Goal: Information Seeking & Learning: Check status

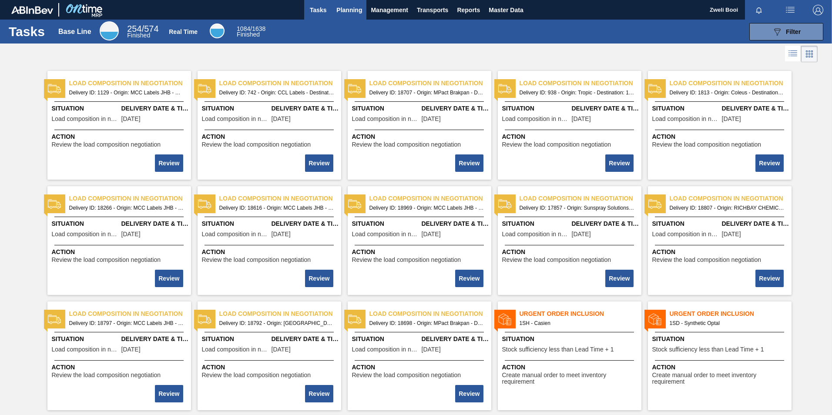
click at [350, 13] on span "Planning" at bounding box center [349, 10] width 26 height 10
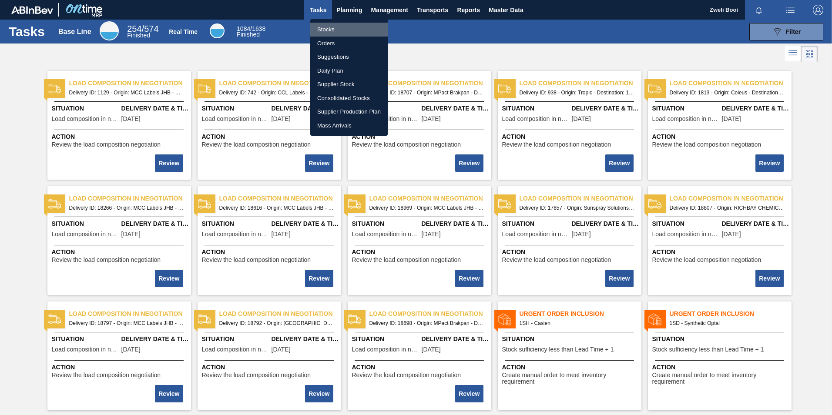
click at [335, 27] on li "Stocks" at bounding box center [348, 30] width 77 height 14
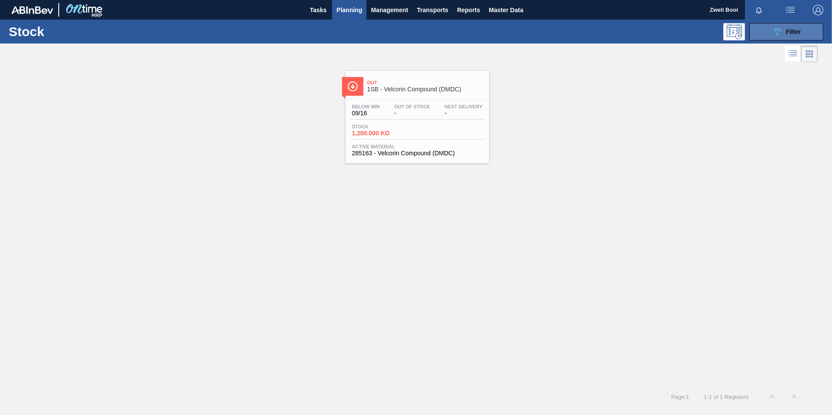
click at [800, 32] on span "Filter" at bounding box center [793, 31] width 15 height 7
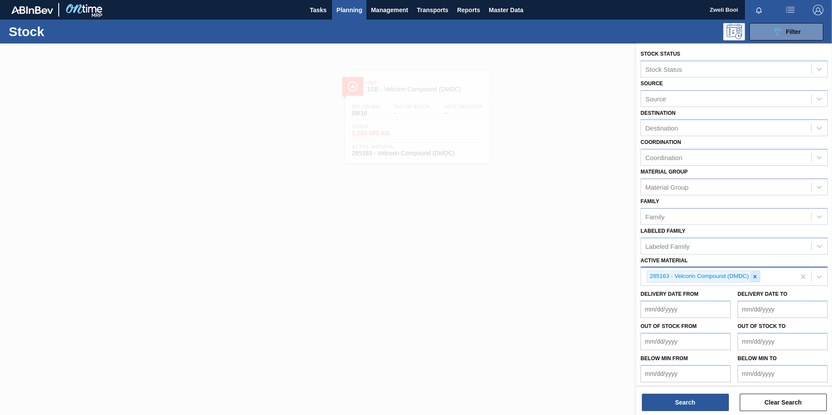
click at [752, 278] on icon at bounding box center [755, 277] width 6 height 6
paste Material "285003"
type Material "285003"
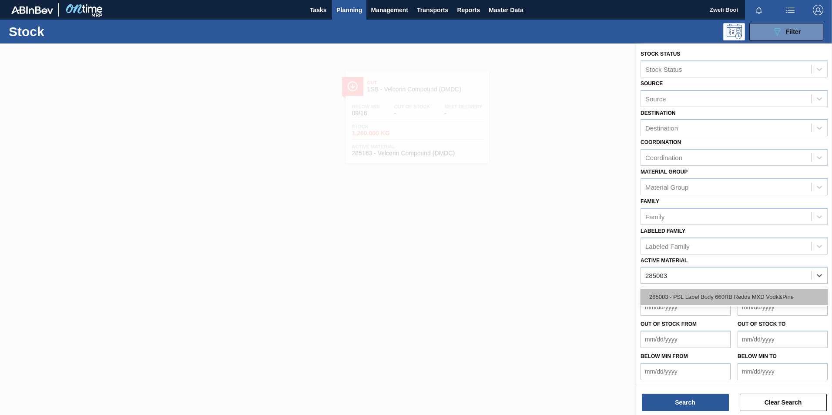
click at [665, 293] on div "285003 - PSL Label Body 660RB Redds MXD Vodk&Pine" at bounding box center [733, 297] width 187 height 16
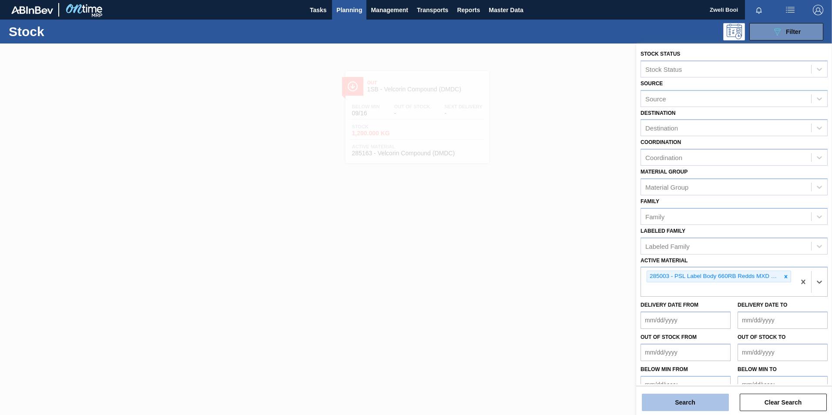
click at [706, 407] on button "Search" at bounding box center [685, 402] width 87 height 17
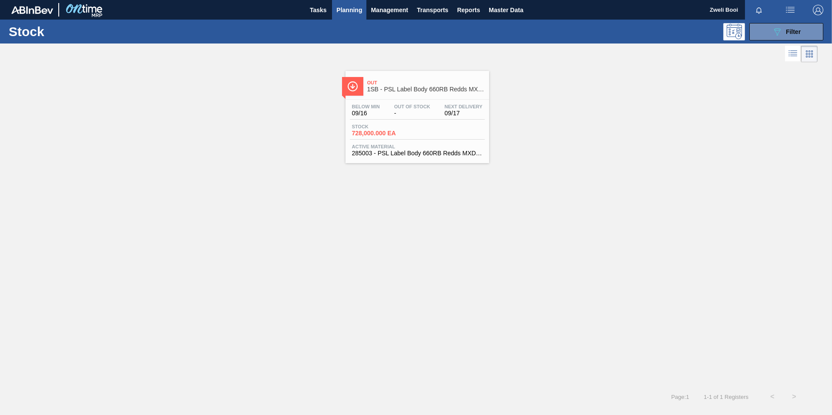
click at [425, 110] on span "-" at bounding box center [412, 113] width 36 height 7
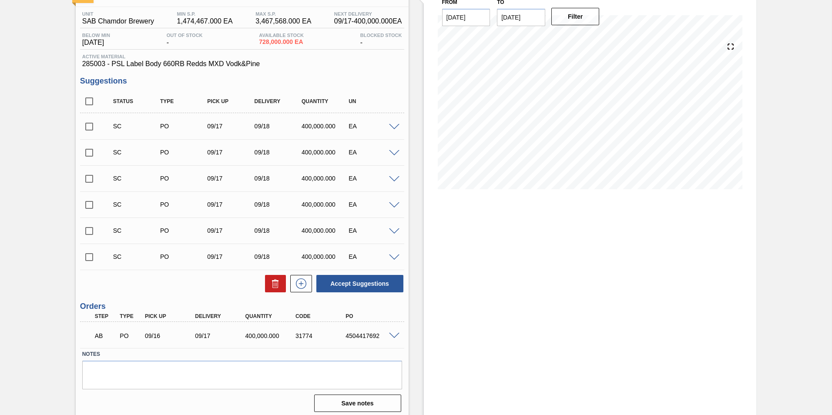
scroll to position [70, 0]
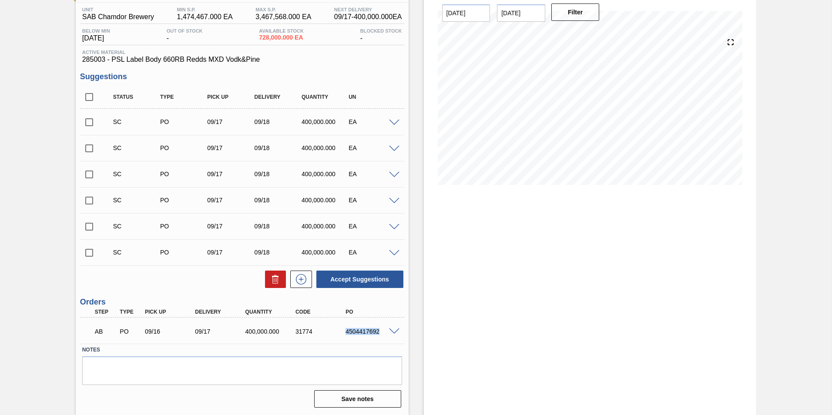
drag, startPoint x: 342, startPoint y: 333, endPoint x: 379, endPoint y: 336, distance: 37.5
click at [379, 336] on div "AB PO 09/16 09/17 400,000.000 31774 4504417692" at bounding box center [239, 330] width 301 height 17
copy div "4504417692"
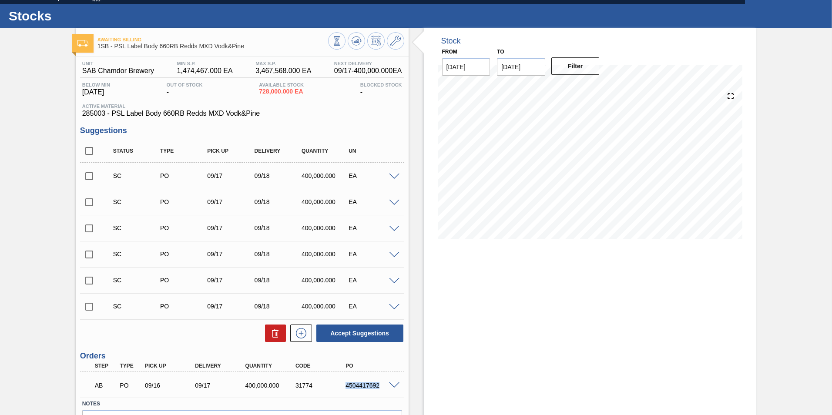
scroll to position [0, 0]
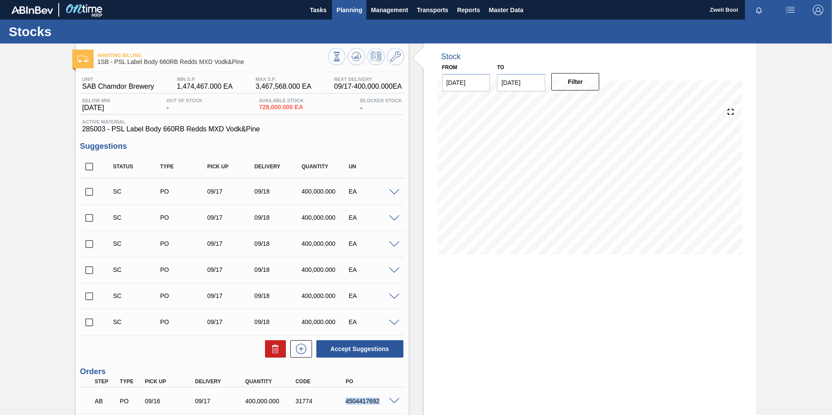
click at [349, 12] on span "Planning" at bounding box center [349, 10] width 26 height 10
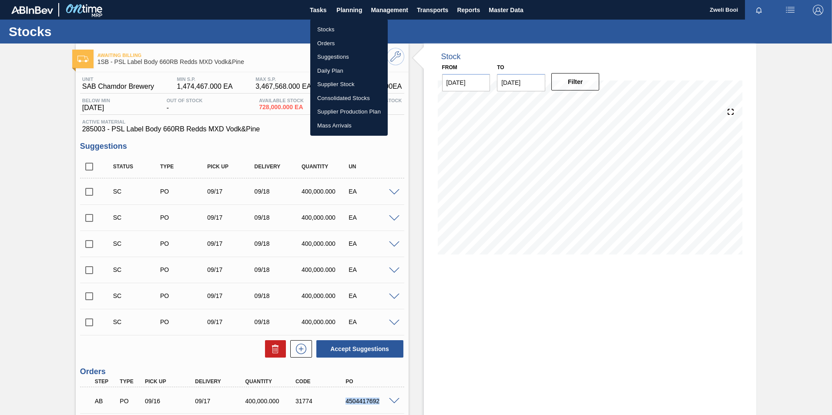
click at [326, 27] on li "Stocks" at bounding box center [348, 30] width 77 height 14
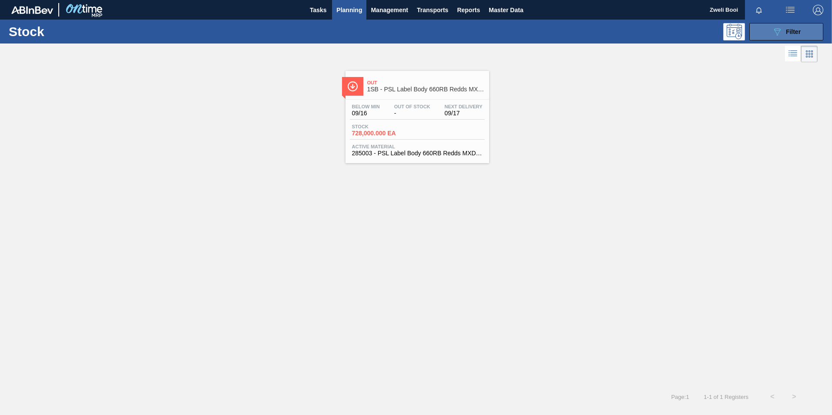
click at [785, 37] on button "089F7B8B-B2A5-4AFE-B5C0-19BA573D28AC Filter" at bounding box center [786, 31] width 74 height 17
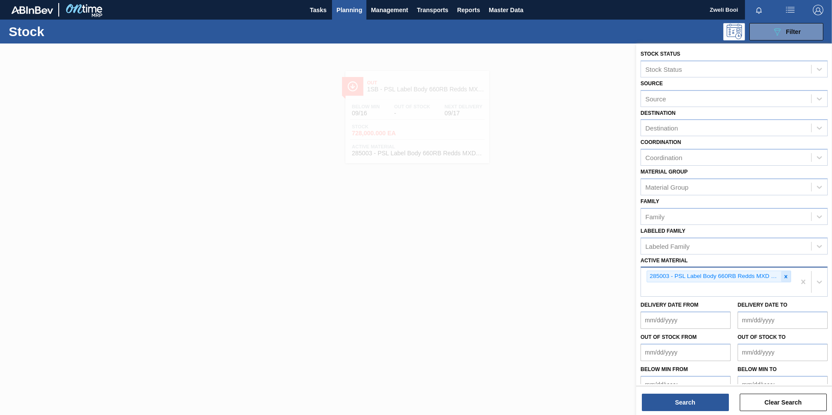
click at [785, 274] on icon at bounding box center [786, 277] width 6 height 6
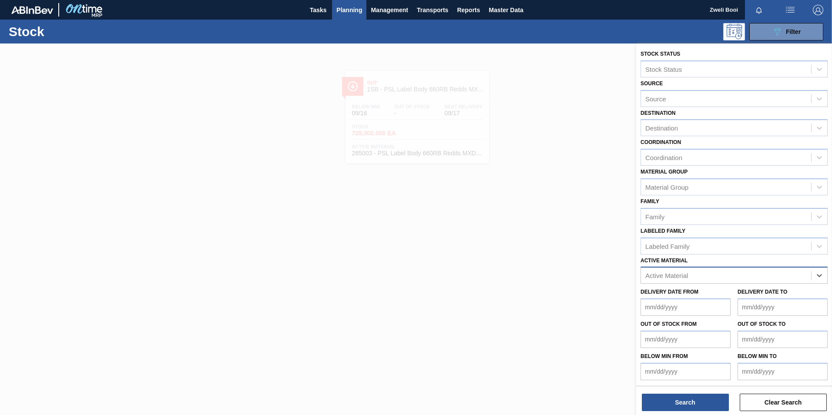
paste Material "279336"
type Material "279336"
click at [757, 297] on div "279336 - Label Body 620NRB BF Ruby" at bounding box center [733, 297] width 187 height 16
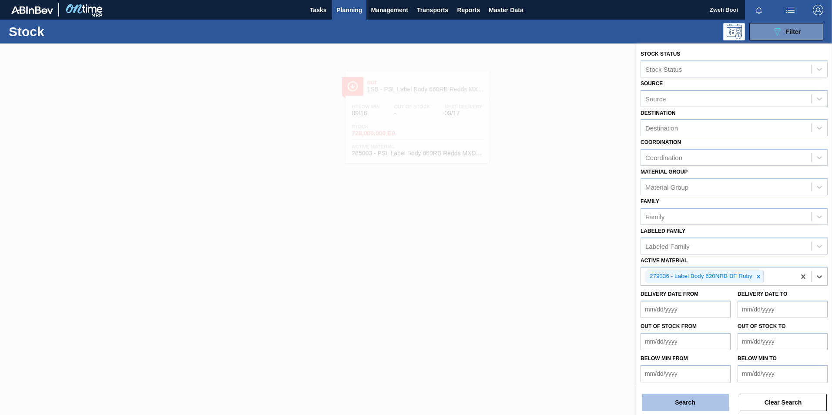
click at [709, 402] on button "Search" at bounding box center [685, 402] width 87 height 17
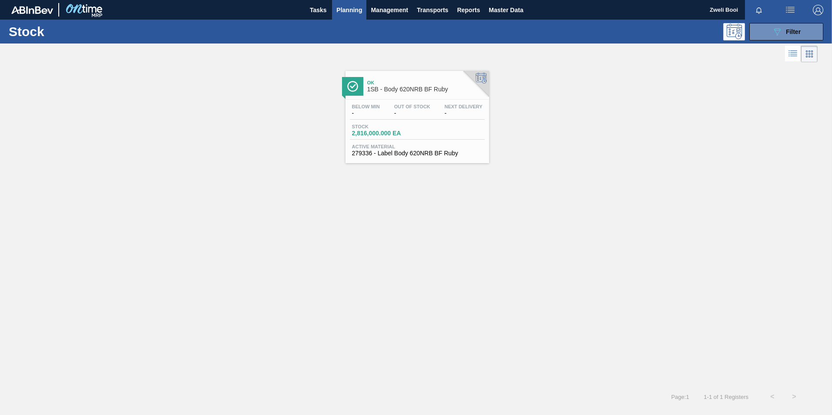
click at [384, 116] on div "Below Min - Out Of Stock - Next Delivery -" at bounding box center [417, 112] width 135 height 16
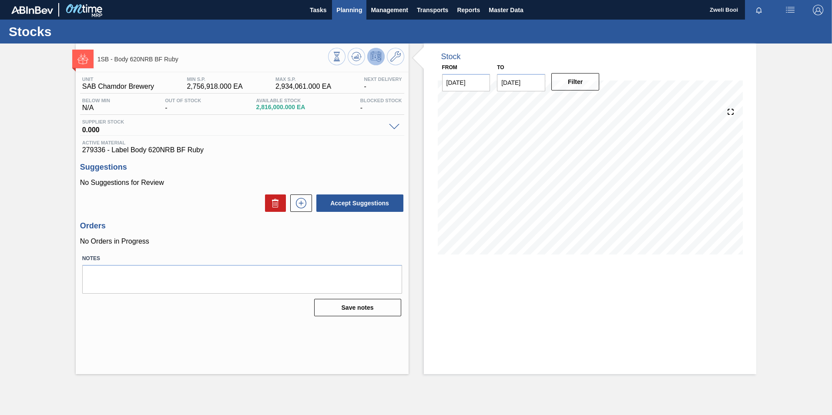
click at [347, 11] on span "Planning" at bounding box center [349, 10] width 26 height 10
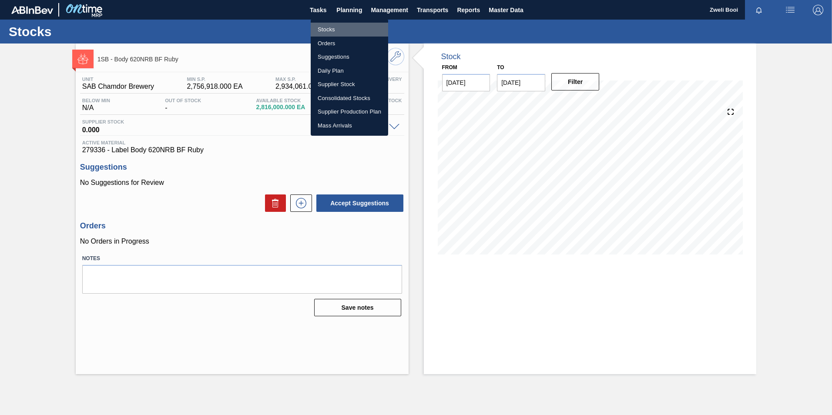
click at [342, 25] on li "Stocks" at bounding box center [349, 30] width 77 height 14
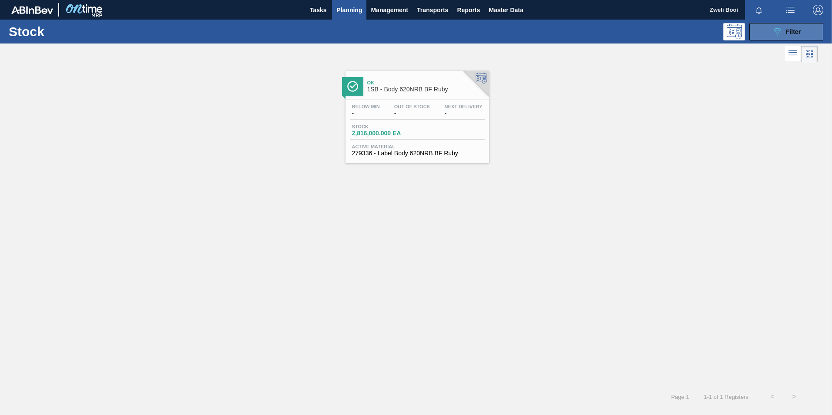
click at [776, 26] on button "089F7B8B-B2A5-4AFE-B5C0-19BA573D28AC Filter" at bounding box center [786, 31] width 74 height 17
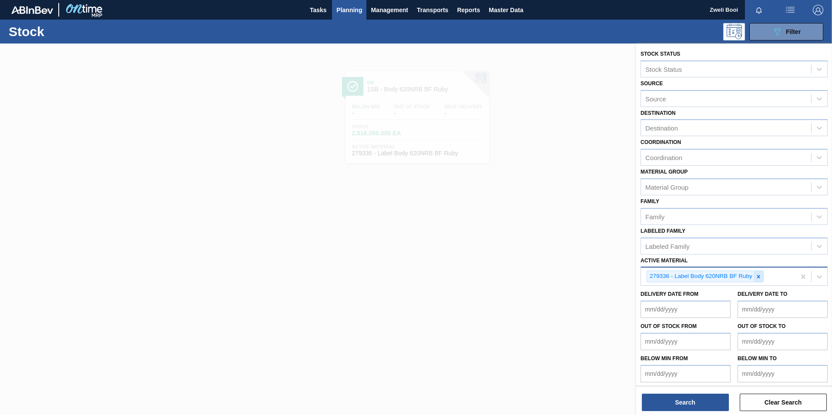
click at [759, 275] on icon at bounding box center [758, 277] width 6 height 6
paste Material "279794"
type Material "279794"
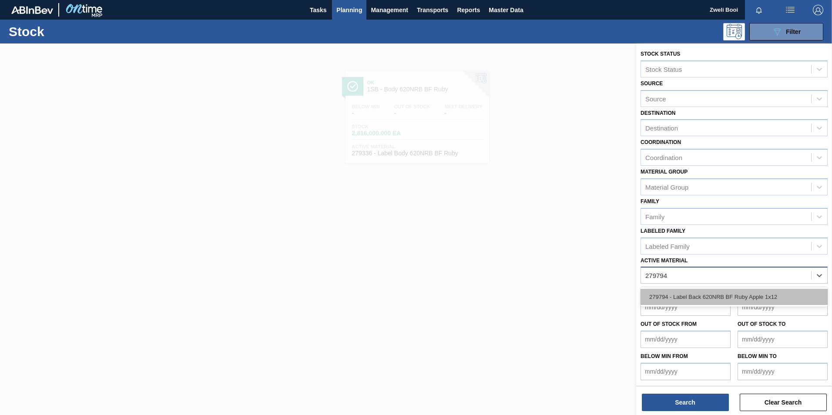
click at [723, 299] on div "279794 - Label Back 620NRB BF Ruby Apple 1x12" at bounding box center [733, 297] width 187 height 16
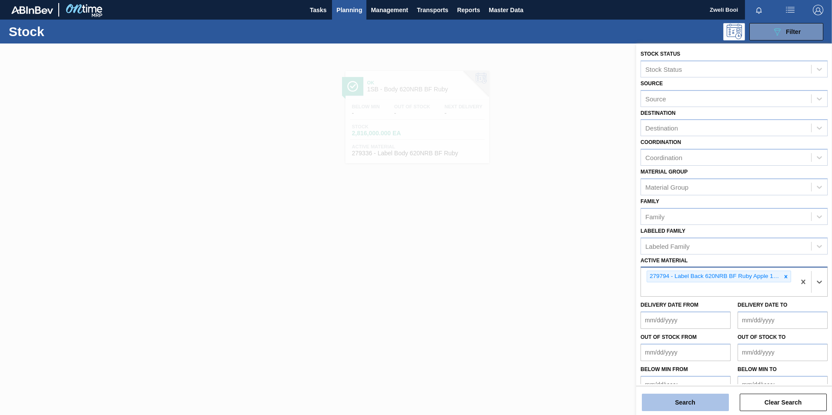
click at [701, 404] on button "Search" at bounding box center [685, 402] width 87 height 17
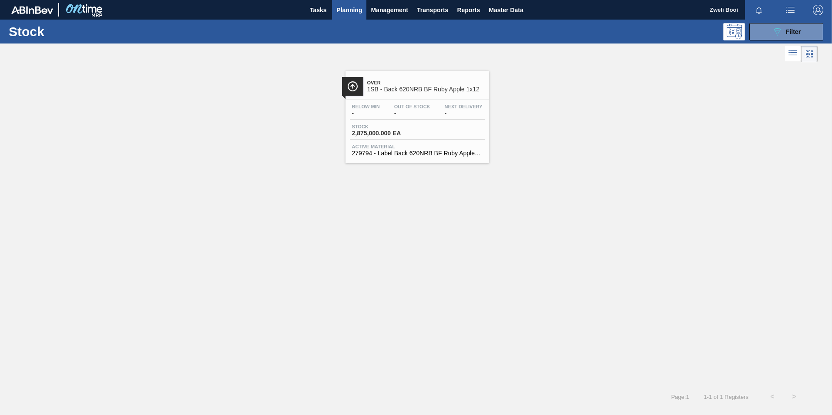
click at [425, 113] on span "-" at bounding box center [412, 113] width 36 height 7
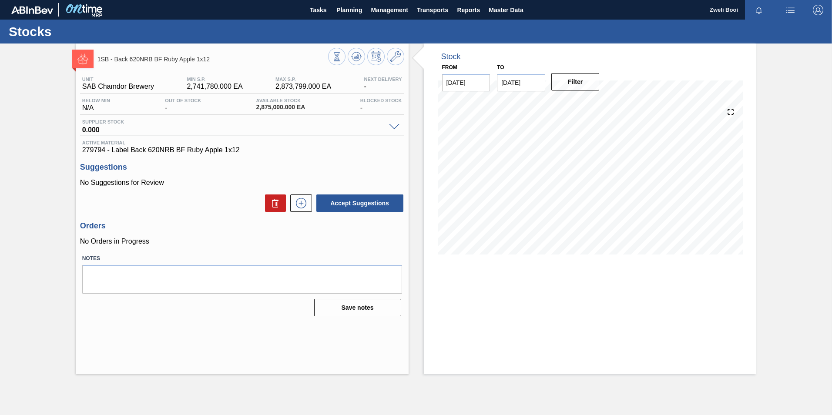
click at [509, 379] on main "Tasks Planning Management Transports Reports Master Data Zweli [PERSON_NAME] al…" at bounding box center [416, 207] width 832 height 415
click at [349, 13] on span "Planning" at bounding box center [349, 10] width 26 height 10
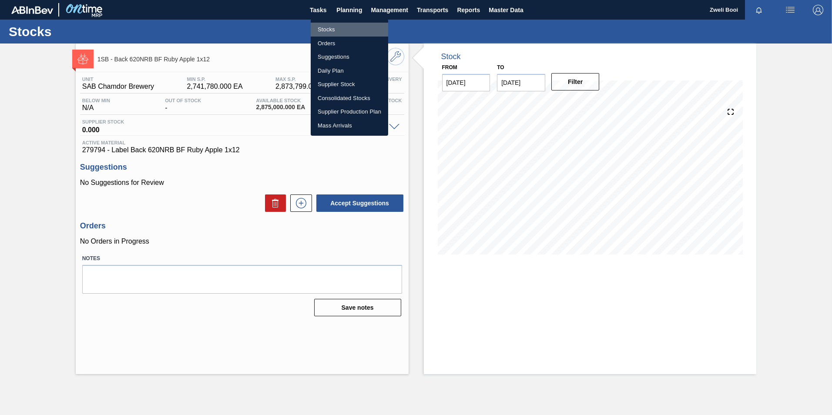
click at [335, 26] on li "Stocks" at bounding box center [349, 30] width 77 height 14
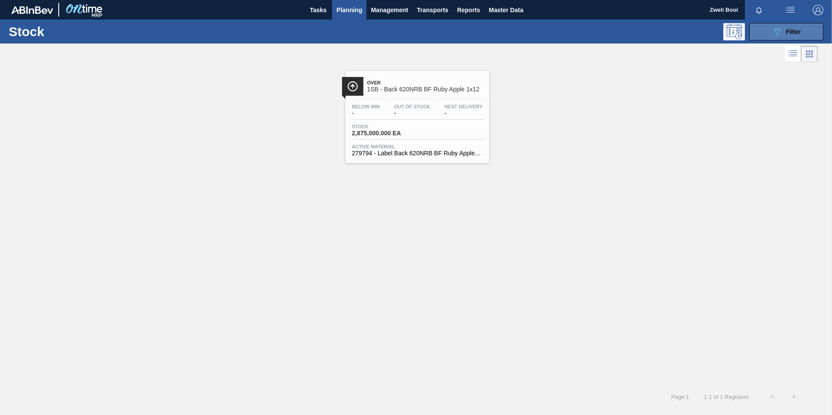
click at [800, 34] on span "Filter" at bounding box center [793, 31] width 15 height 7
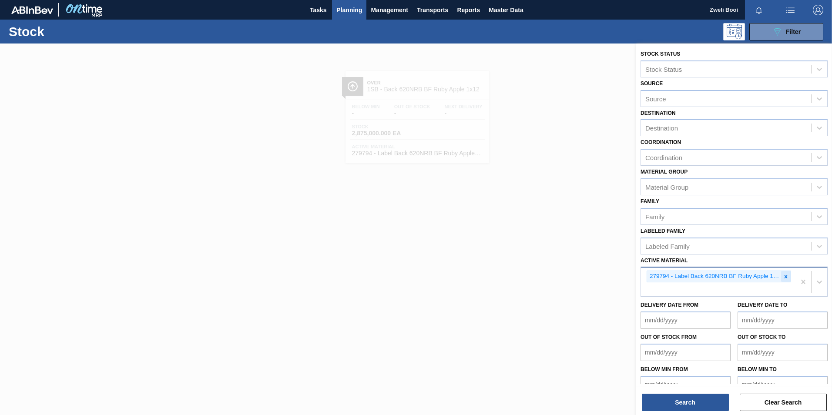
click at [785, 277] on icon at bounding box center [785, 276] width 3 height 3
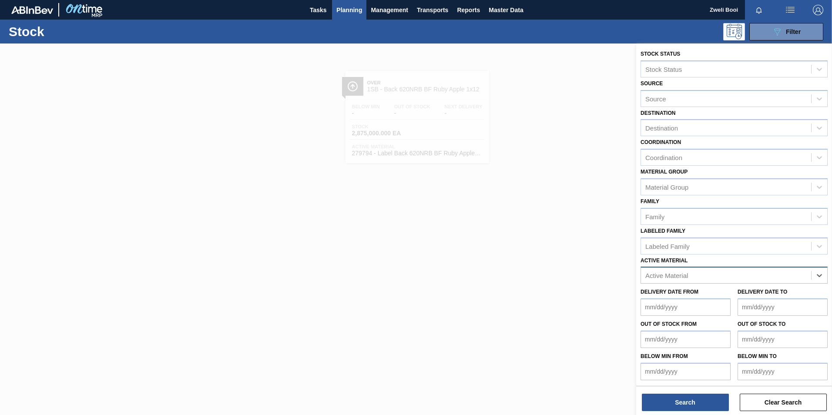
paste Material "279335"
type Material "279335"
click at [763, 293] on div "279335 - Label Neck 620NRB BF Ruby" at bounding box center [733, 297] width 187 height 16
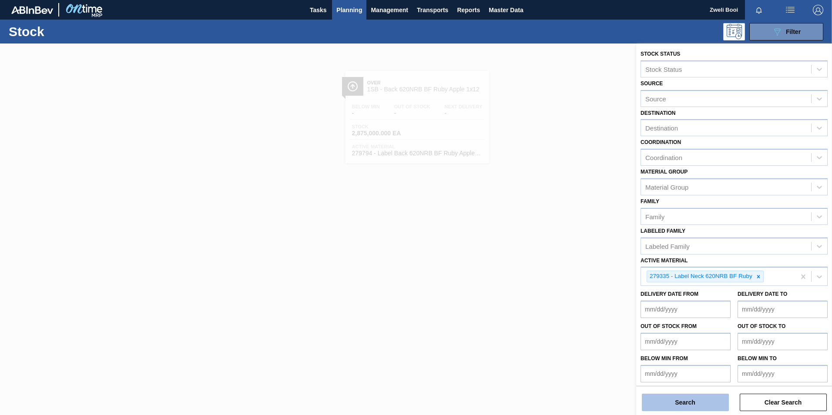
click at [709, 400] on button "Search" at bounding box center [685, 402] width 87 height 17
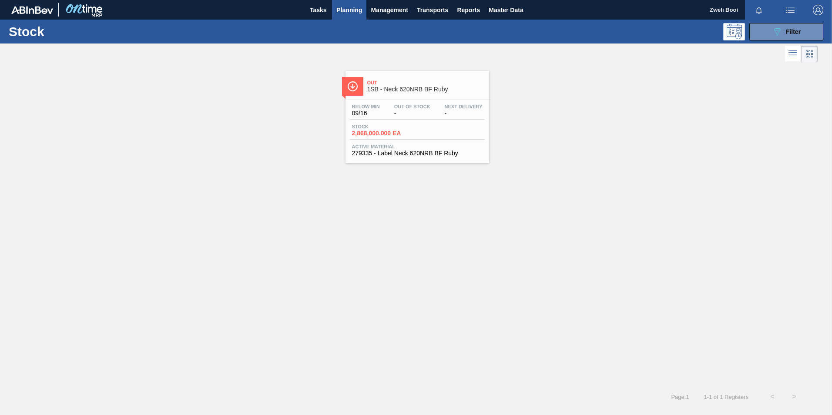
click at [452, 140] on div "Below Min 09/16 Out Of Stock - Next Delivery - Stock 2,868,000.000 EA Active Ma…" at bounding box center [417, 129] width 144 height 59
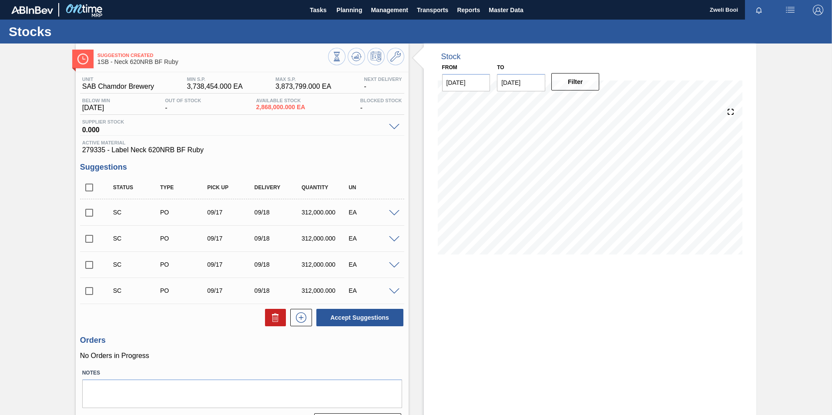
click at [599, 357] on div "Stock From [DATE] to [DATE] Filter" at bounding box center [590, 240] width 333 height 395
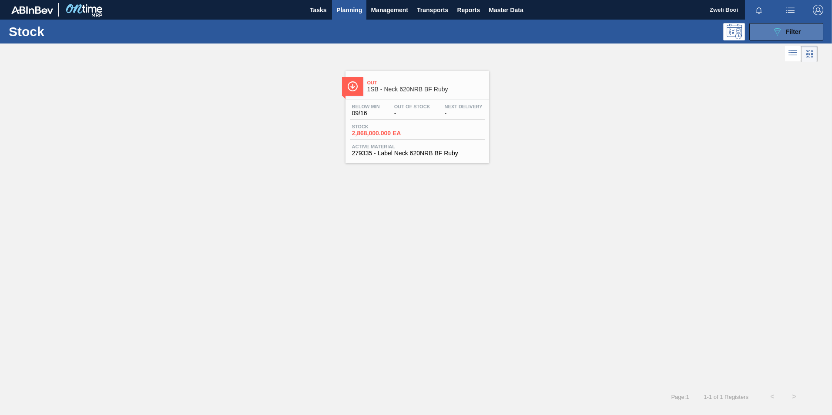
click at [775, 35] on icon "089F7B8B-B2A5-4AFE-B5C0-19BA573D28AC" at bounding box center [777, 32] width 10 height 10
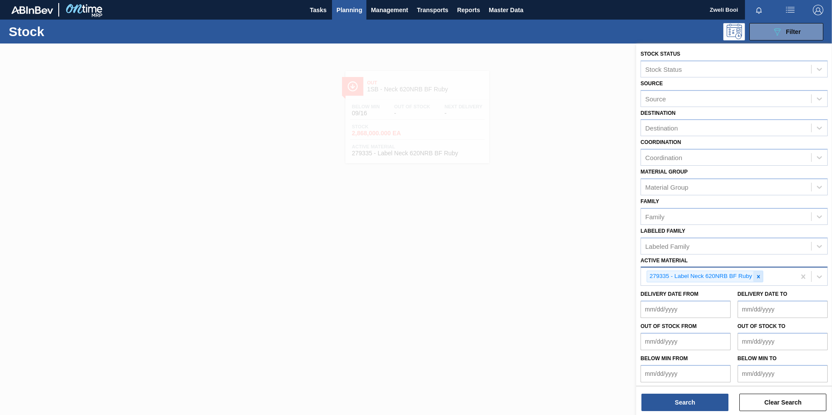
click at [756, 277] on icon at bounding box center [758, 277] width 6 height 6
click at [468, 217] on div at bounding box center [416, 250] width 832 height 415
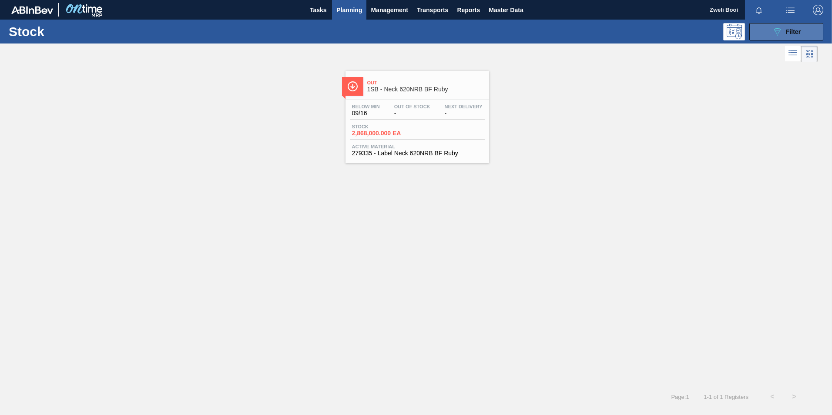
click at [766, 33] on button "089F7B8B-B2A5-4AFE-B5C0-19BA573D28AC Filter" at bounding box center [786, 31] width 74 height 17
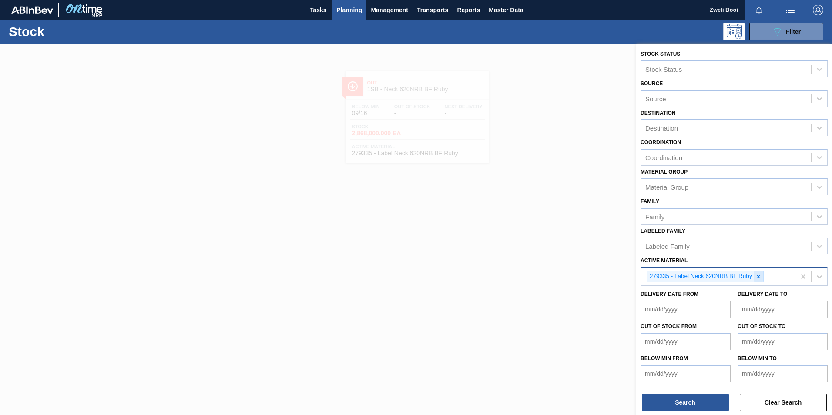
click at [759, 278] on icon at bounding box center [757, 276] width 3 height 3
click at [596, 375] on div at bounding box center [416, 250] width 832 height 415
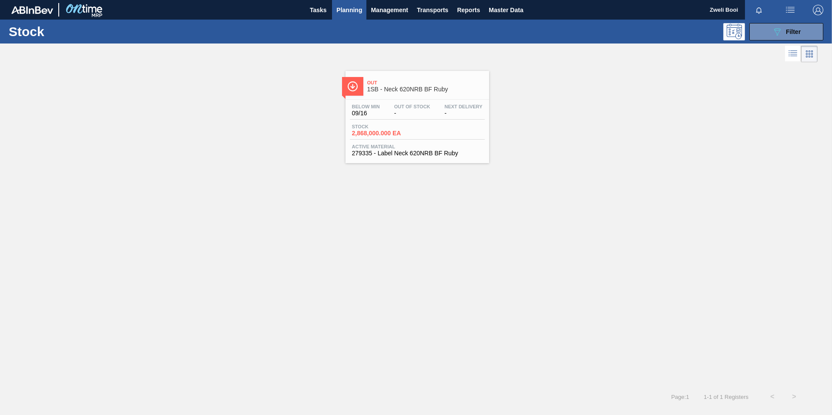
click at [429, 86] on span "1SB - Neck 620NRB BF Ruby" at bounding box center [425, 89] width 117 height 7
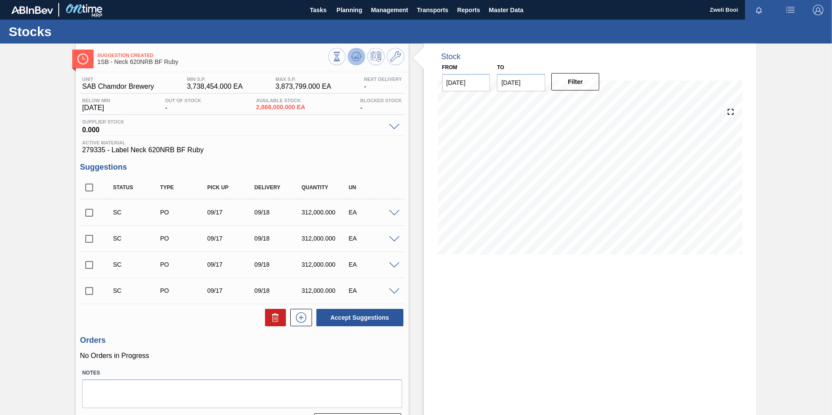
click at [358, 58] on icon at bounding box center [356, 56] width 10 height 10
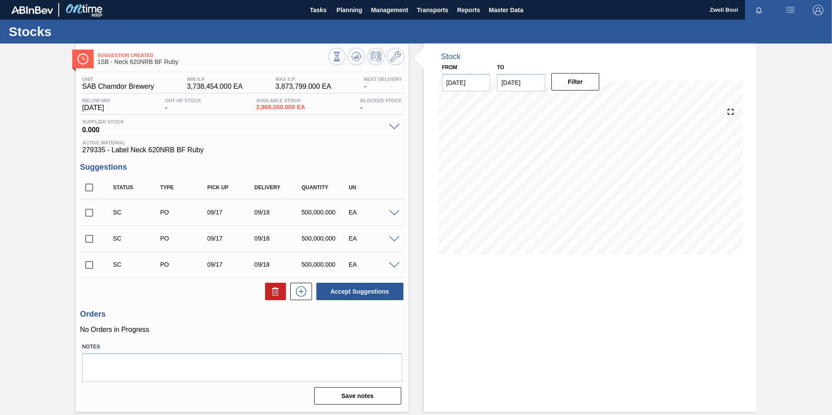
click at [86, 211] on input "checkbox" at bounding box center [89, 213] width 18 height 18
click at [355, 290] on button "Accept Suggestions" at bounding box center [359, 291] width 87 height 17
checkbox input "false"
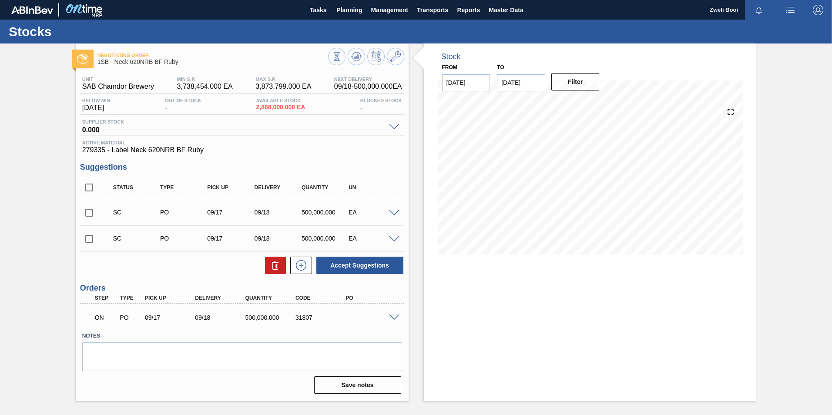
click at [395, 319] on span at bounding box center [394, 317] width 10 height 7
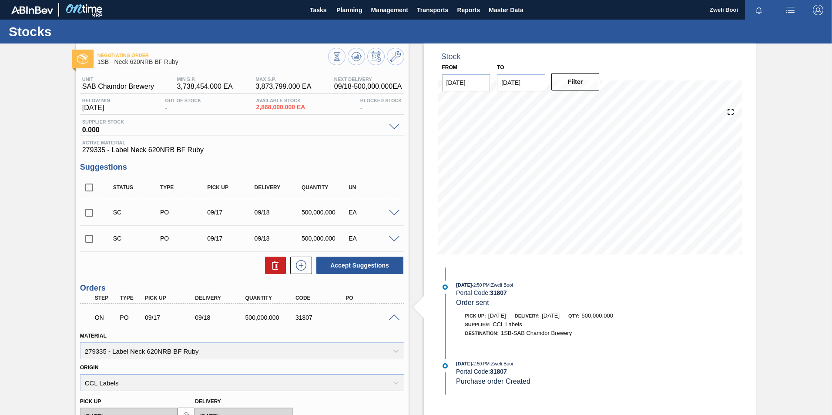
click at [395, 319] on span at bounding box center [394, 317] width 10 height 7
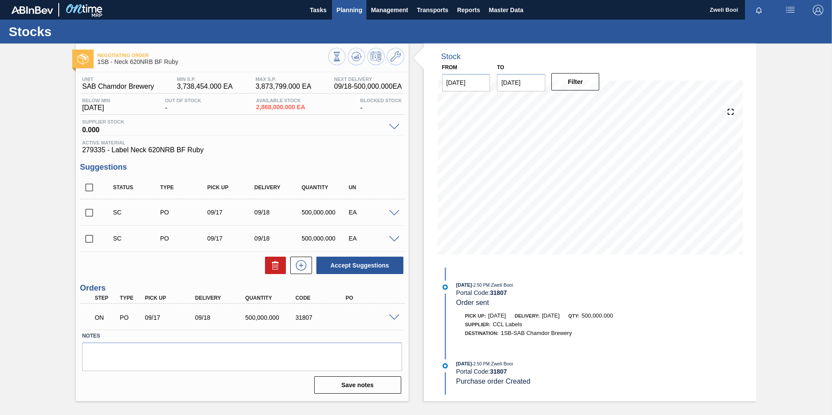
click at [345, 5] on span "Planning" at bounding box center [349, 10] width 26 height 10
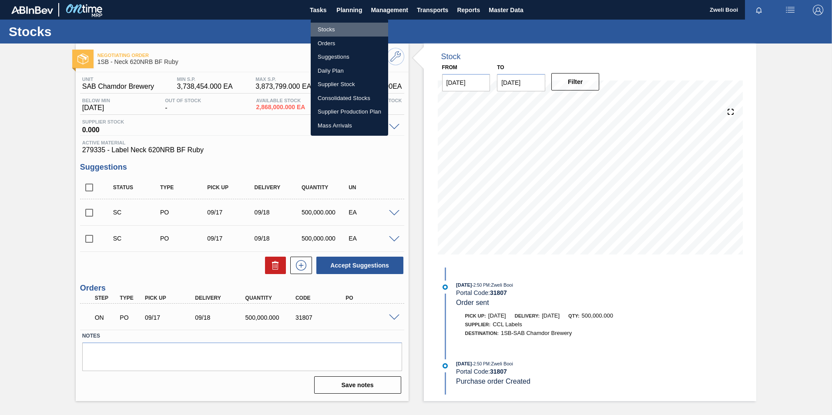
click at [337, 28] on li "Stocks" at bounding box center [349, 30] width 77 height 14
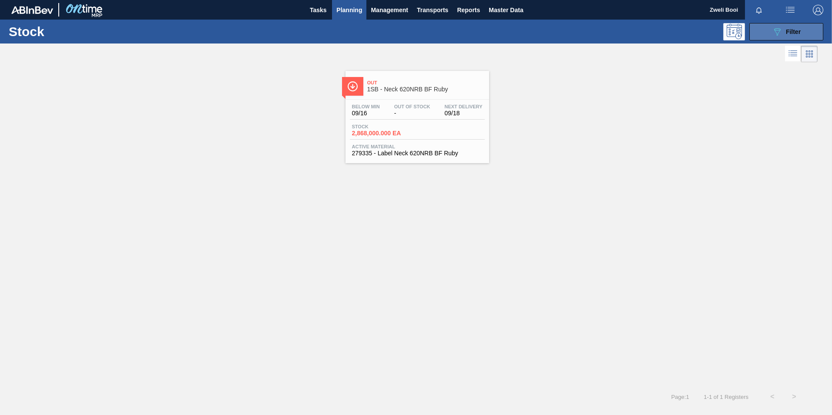
click at [818, 30] on button "089F7B8B-B2A5-4AFE-B5C0-19BA573D28AC Filter" at bounding box center [786, 31] width 74 height 17
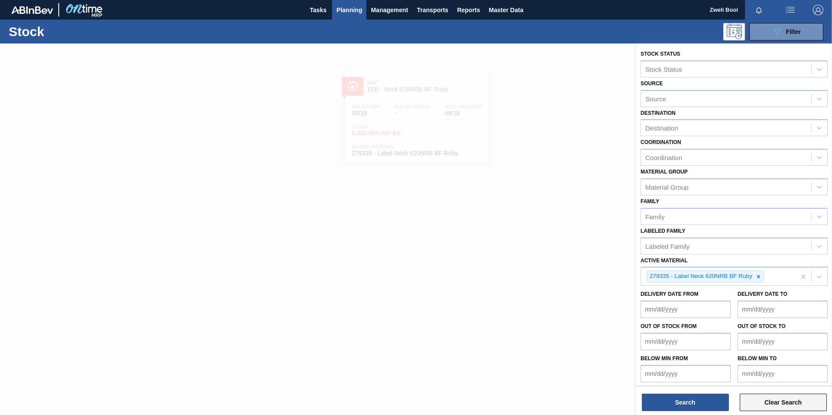
click at [775, 401] on button "Clear Search" at bounding box center [782, 402] width 87 height 17
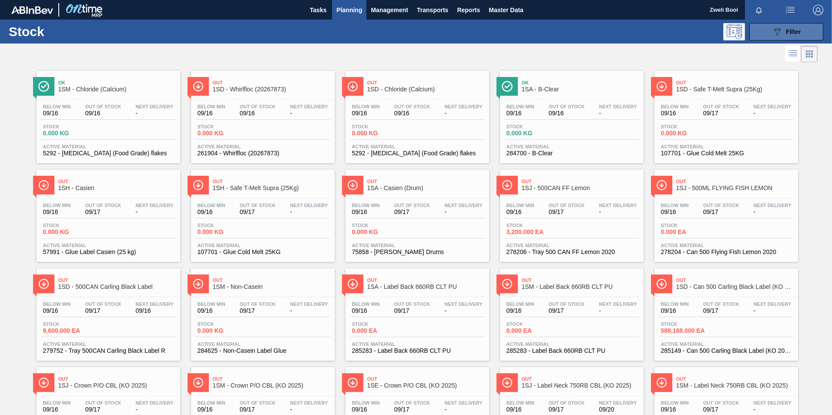
click at [781, 35] on div "089F7B8B-B2A5-4AFE-B5C0-19BA573D28AC Filter" at bounding box center [786, 32] width 29 height 10
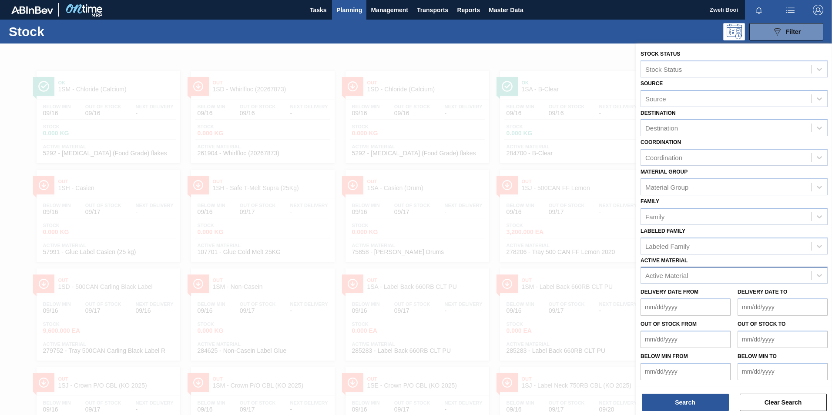
click at [667, 275] on div "Active Material" at bounding box center [666, 275] width 43 height 7
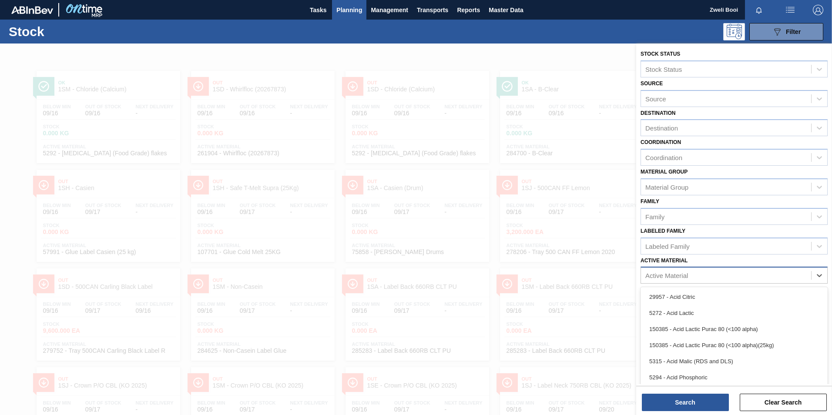
scroll to position [6, 0]
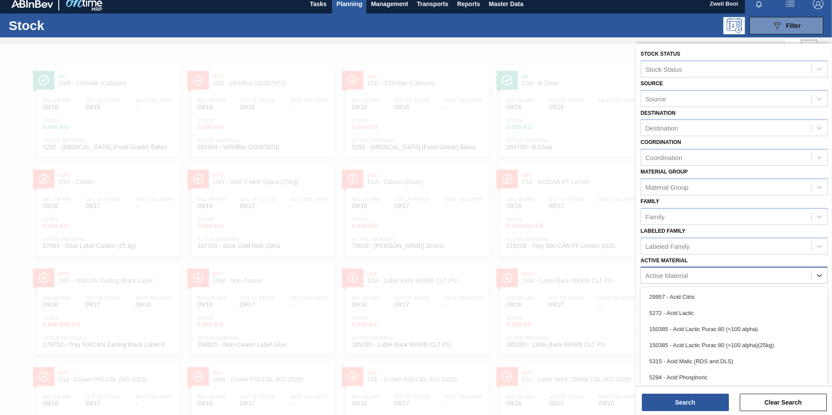
paste Material "279794"
type Material "279794"
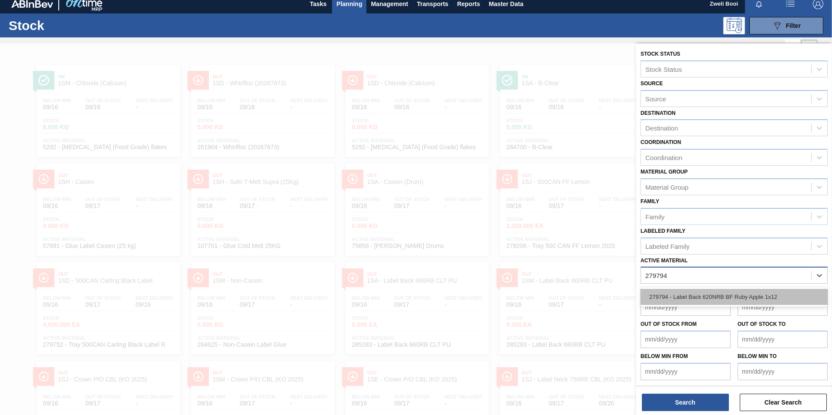
click at [676, 294] on div "279794 - Label Back 620NRB BF Ruby Apple 1x12" at bounding box center [733, 297] width 187 height 16
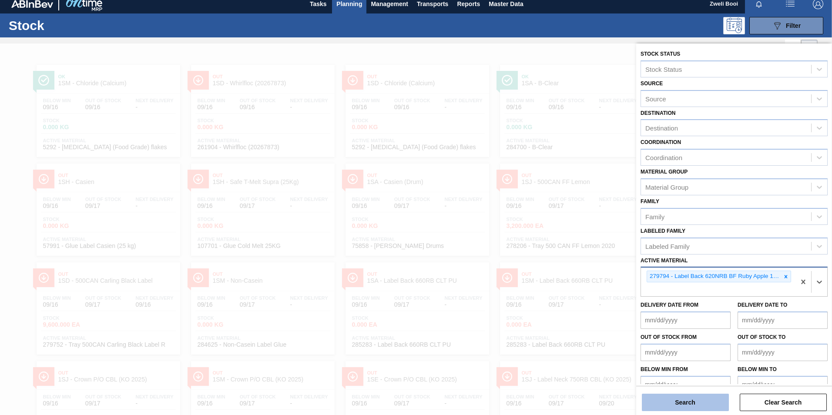
click at [705, 407] on button "Search" at bounding box center [685, 402] width 87 height 17
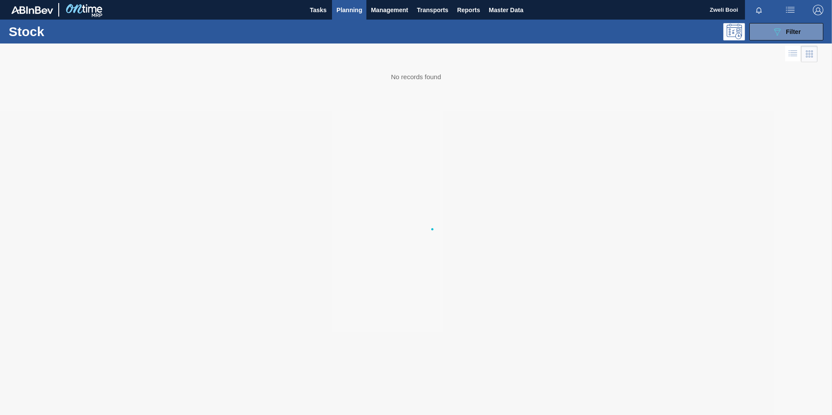
scroll to position [0, 0]
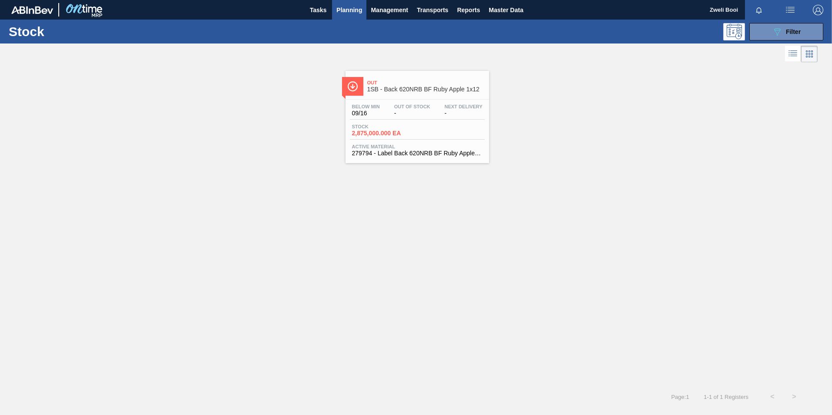
click at [425, 125] on div "Stock 2,875,000.000 EA" at bounding box center [417, 132] width 135 height 16
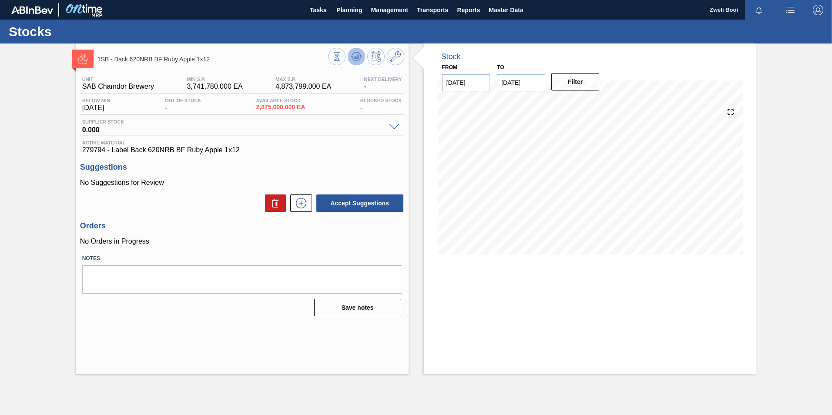
click at [358, 57] on icon at bounding box center [356, 56] width 10 height 10
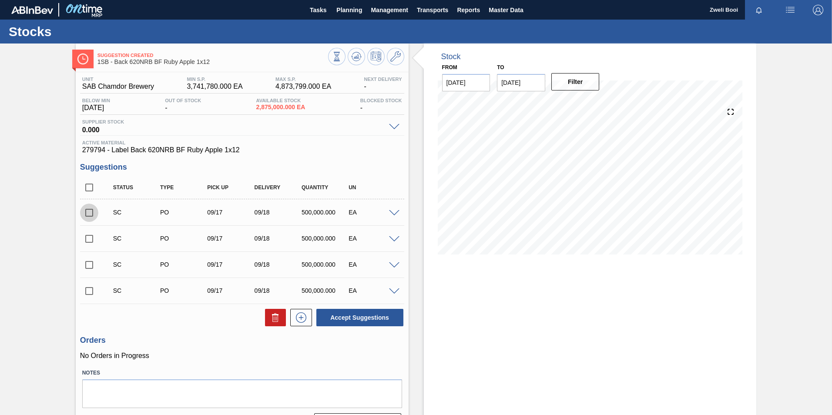
click at [89, 213] on input "checkbox" at bounding box center [89, 213] width 18 height 18
click at [371, 318] on button "Accept Suggestions" at bounding box center [359, 317] width 87 height 17
checkbox input "false"
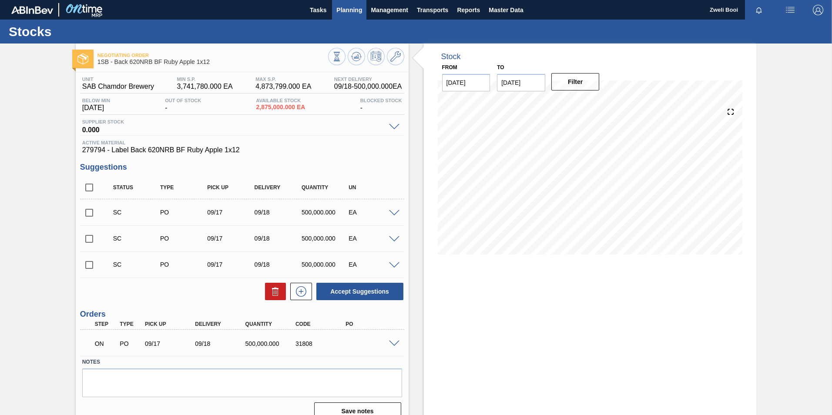
click at [351, 7] on span "Planning" at bounding box center [349, 10] width 26 height 10
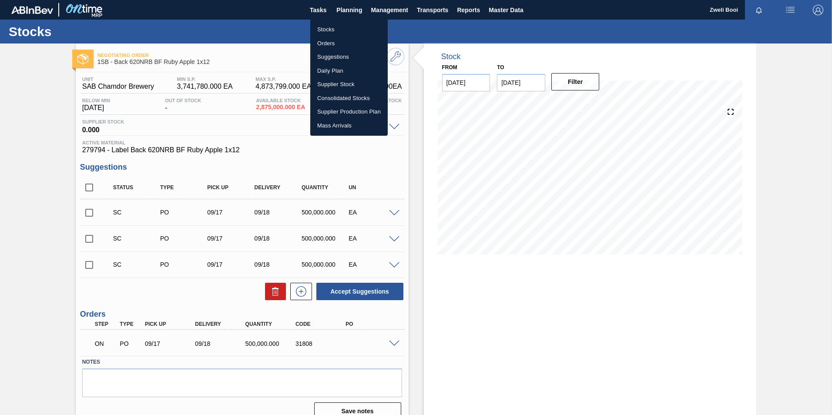
click at [338, 30] on li "Stocks" at bounding box center [348, 30] width 77 height 14
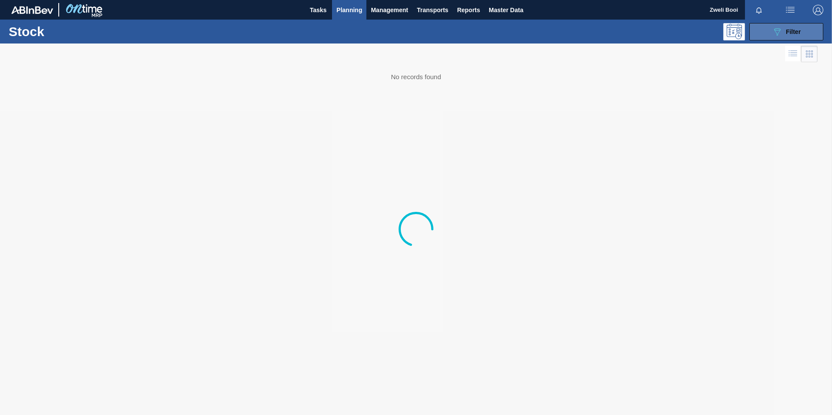
click at [797, 30] on span "Filter" at bounding box center [793, 31] width 15 height 7
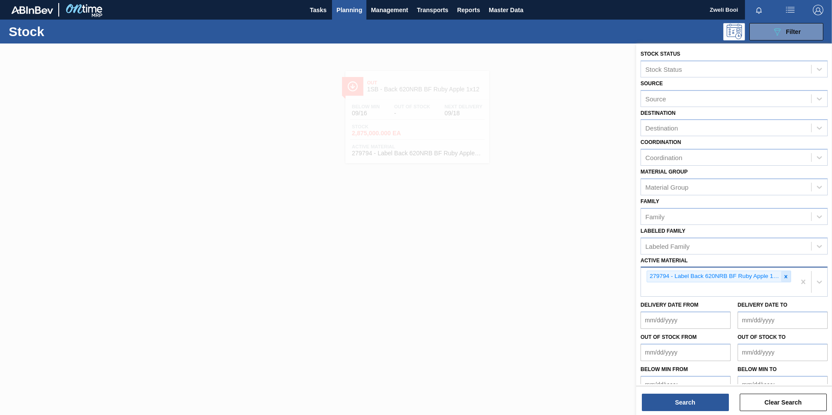
click at [785, 274] on icon at bounding box center [786, 277] width 6 height 6
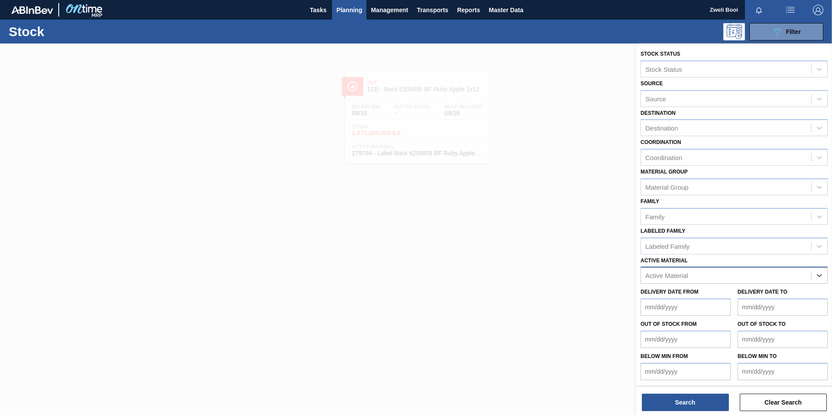
paste Material "279336"
type Material "279336"
click at [661, 290] on div "279336 - Label Body 620NRB BF Ruby" at bounding box center [733, 297] width 187 height 16
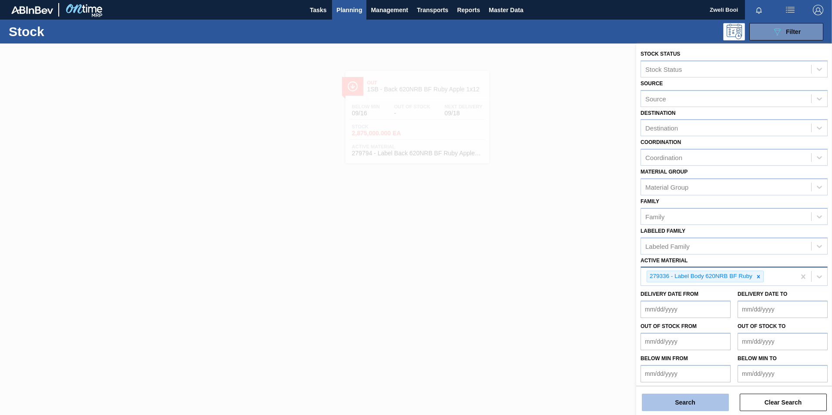
click at [686, 401] on button "Search" at bounding box center [685, 402] width 87 height 17
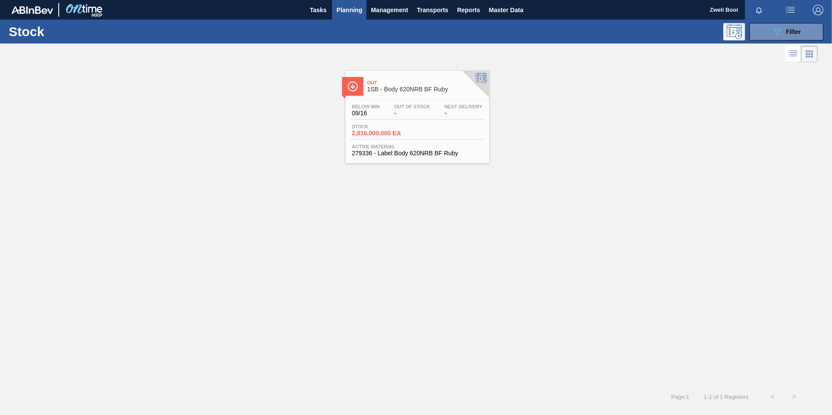
click at [445, 112] on span "-" at bounding box center [464, 113] width 38 height 7
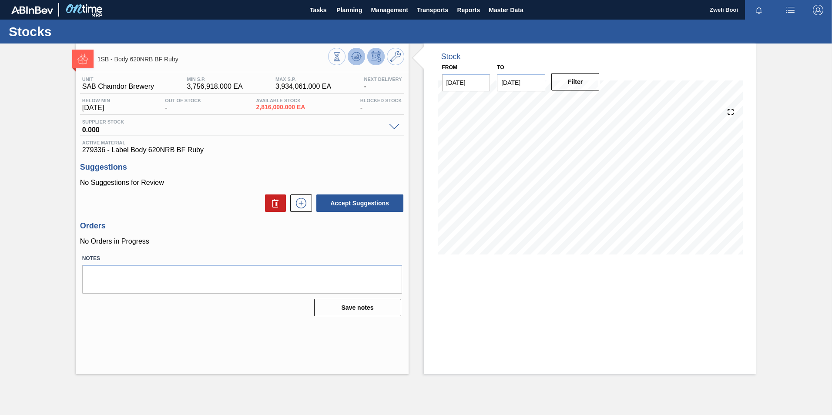
click at [351, 55] on icon at bounding box center [356, 56] width 10 height 10
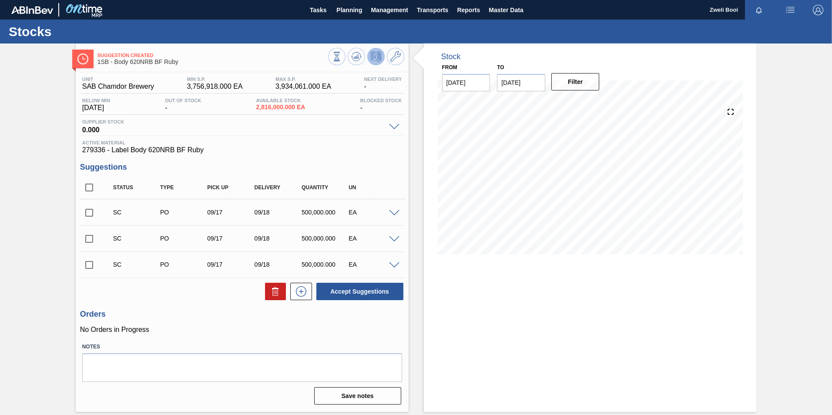
click at [91, 215] on input "checkbox" at bounding box center [89, 213] width 18 height 18
click at [358, 299] on button "Accept Suggestions" at bounding box center [359, 291] width 87 height 17
checkbox input "false"
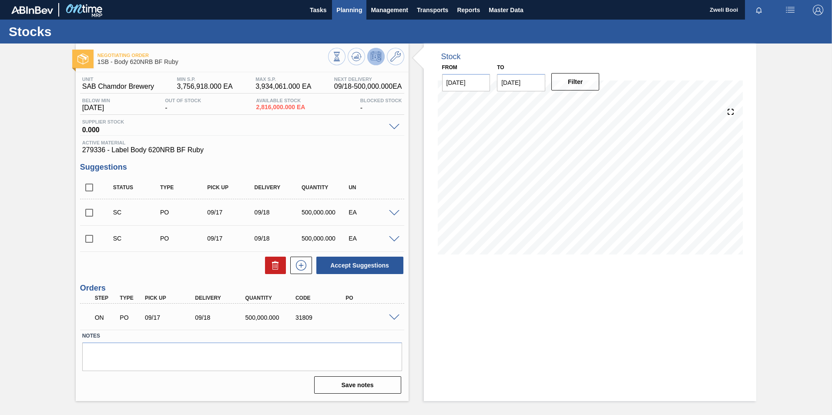
click at [344, 14] on span "Planning" at bounding box center [349, 10] width 26 height 10
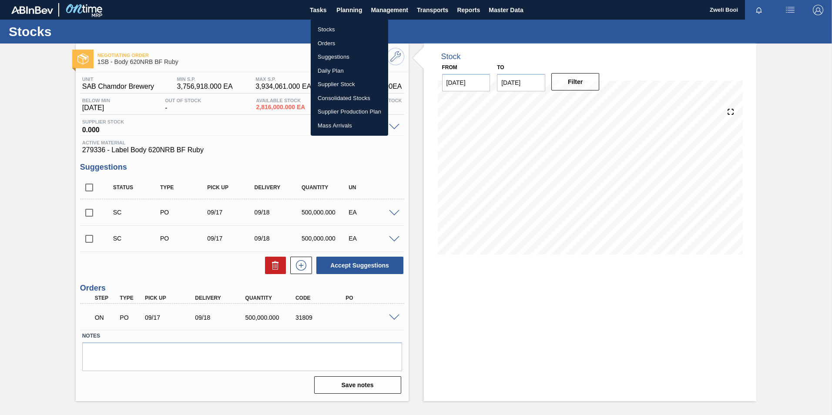
click at [329, 29] on li "Stocks" at bounding box center [349, 30] width 77 height 14
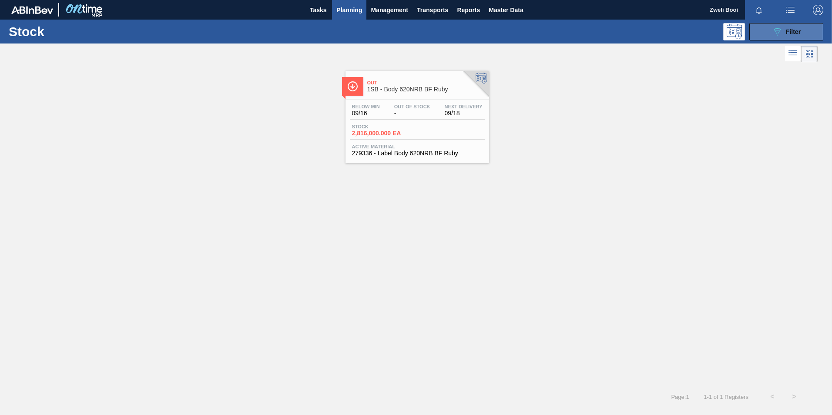
click at [796, 39] on button "089F7B8B-B2A5-4AFE-B5C0-19BA573D28AC Filter" at bounding box center [786, 31] width 74 height 17
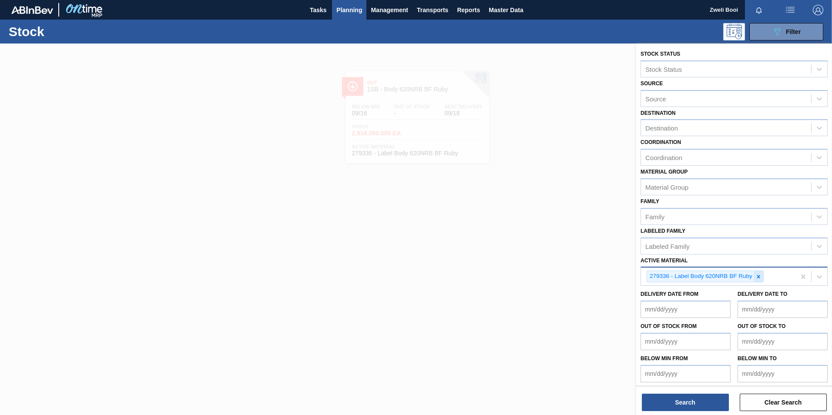
click at [756, 277] on icon at bounding box center [758, 277] width 6 height 6
paste Material "279793"
type Material "279793"
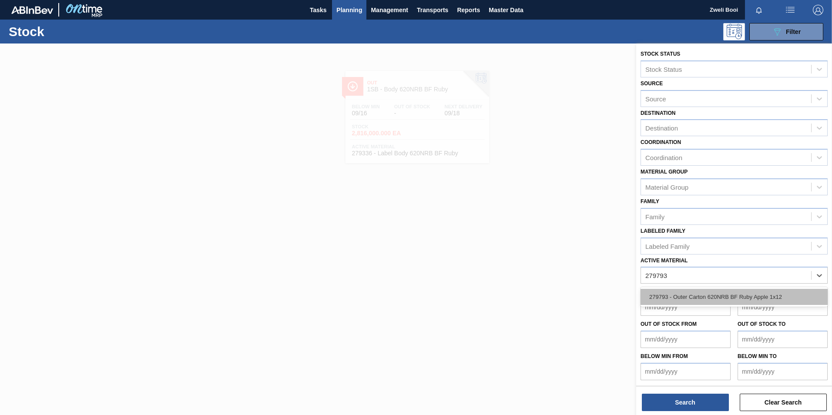
click at [737, 300] on div "279793 - Outer Carton 620NRB BF Ruby Apple 1x12" at bounding box center [733, 297] width 187 height 16
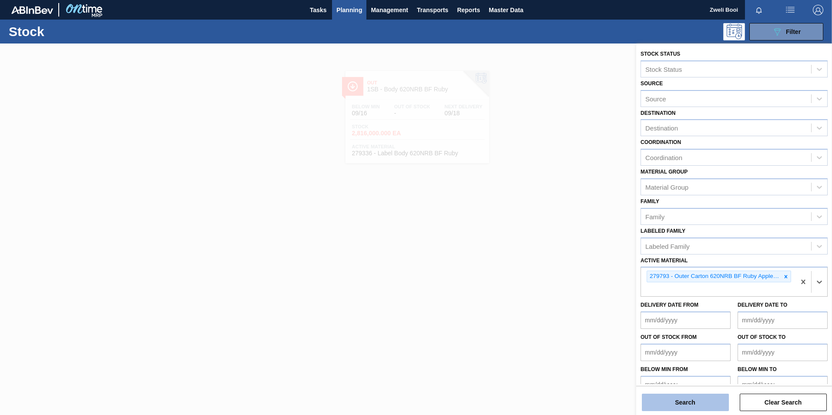
click at [697, 399] on button "Search" at bounding box center [685, 402] width 87 height 17
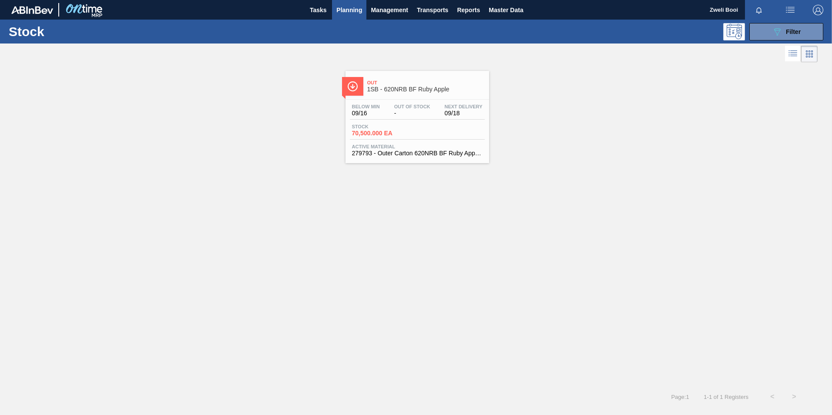
click at [424, 105] on span "Out Of Stock" at bounding box center [412, 106] width 36 height 5
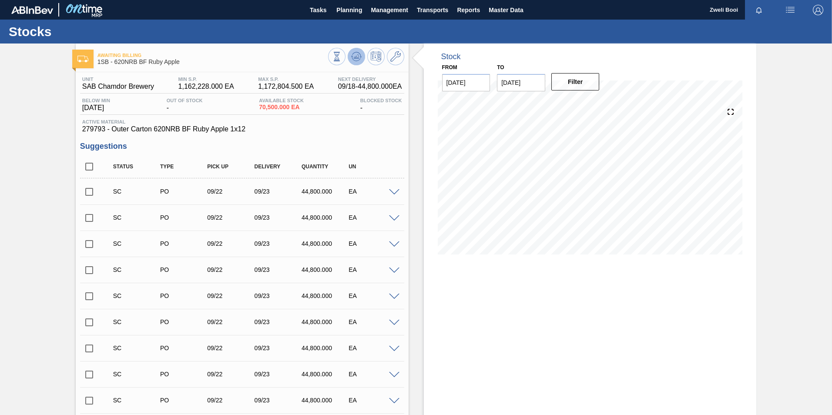
click at [358, 55] on icon at bounding box center [356, 56] width 10 height 10
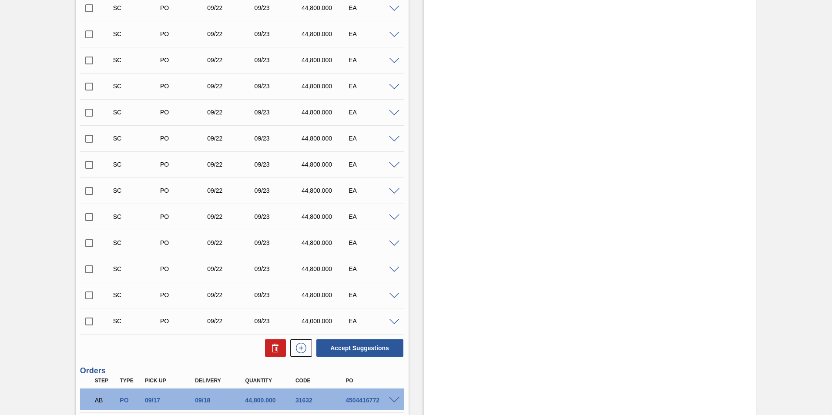
scroll to position [391, 0]
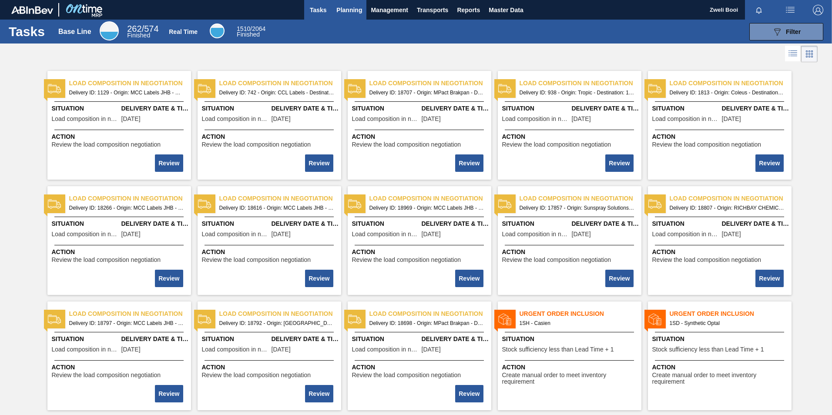
click at [348, 9] on span "Planning" at bounding box center [349, 10] width 26 height 10
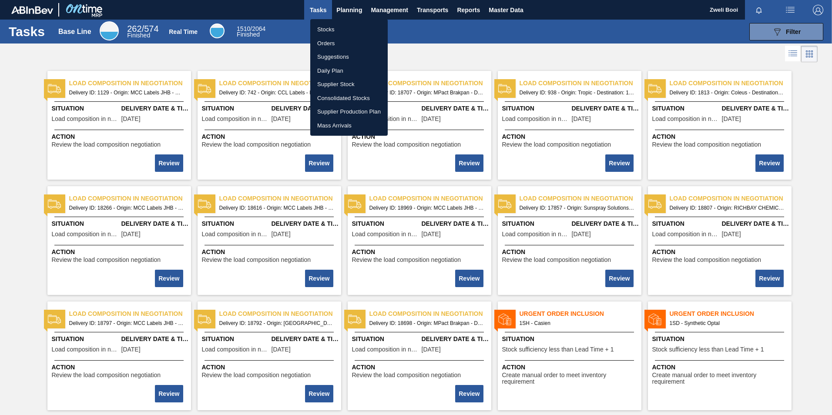
click at [328, 27] on li "Stocks" at bounding box center [348, 30] width 77 height 14
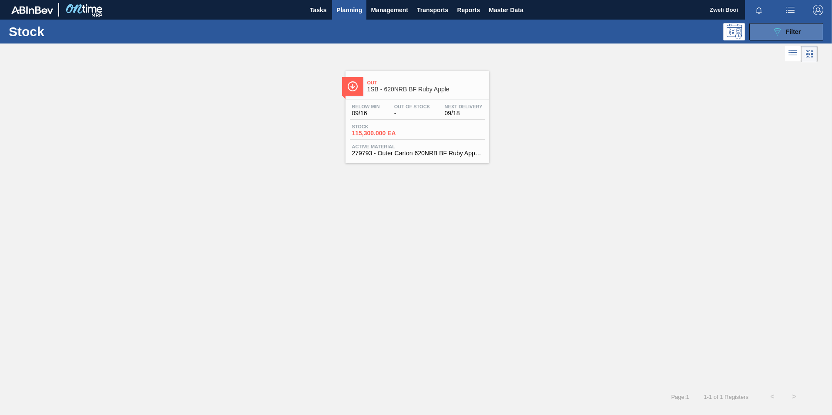
click at [812, 28] on button "089F7B8B-B2A5-4AFE-B5C0-19BA573D28AC Filter" at bounding box center [786, 31] width 74 height 17
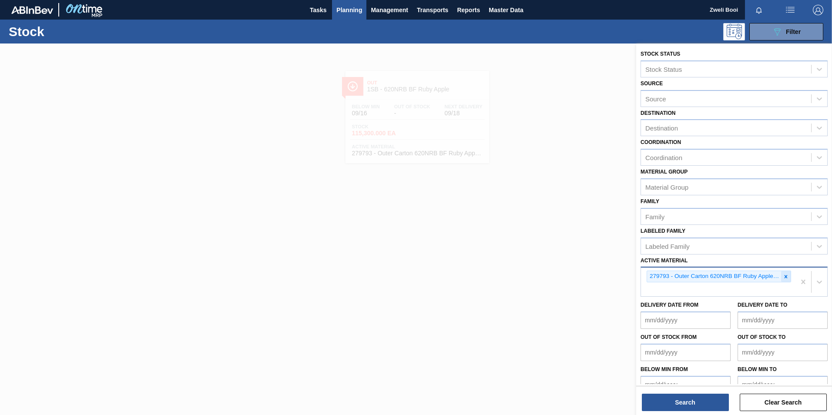
click at [785, 274] on icon at bounding box center [786, 277] width 6 height 6
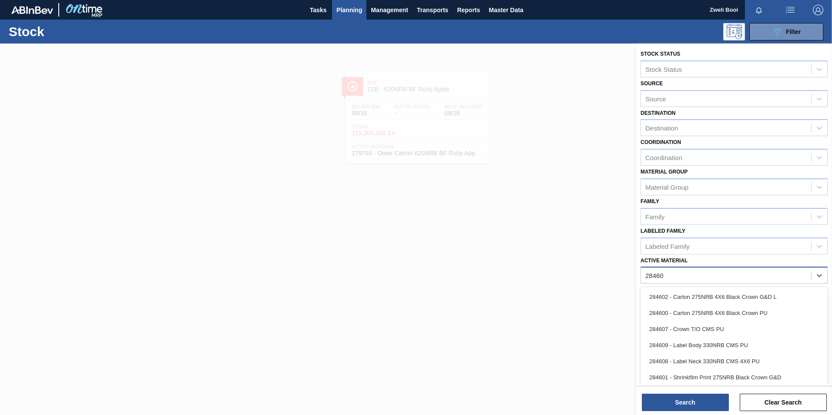
type Material "284605"
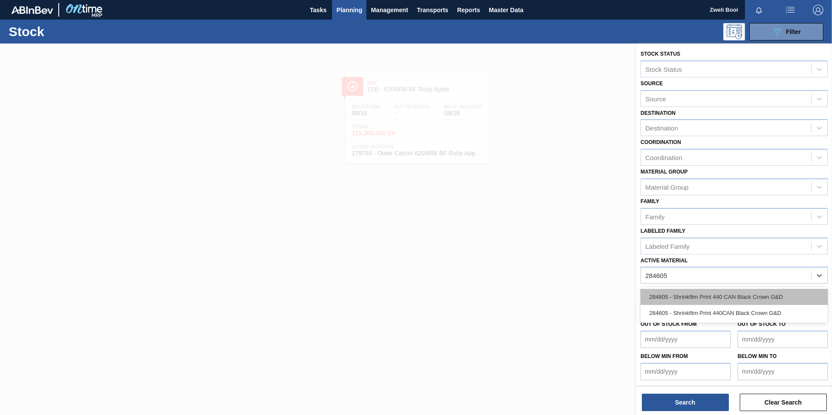
click at [768, 294] on div "284605 - Shrinkfilm Print 440 CAN Black Crown G&D" at bounding box center [733, 297] width 187 height 16
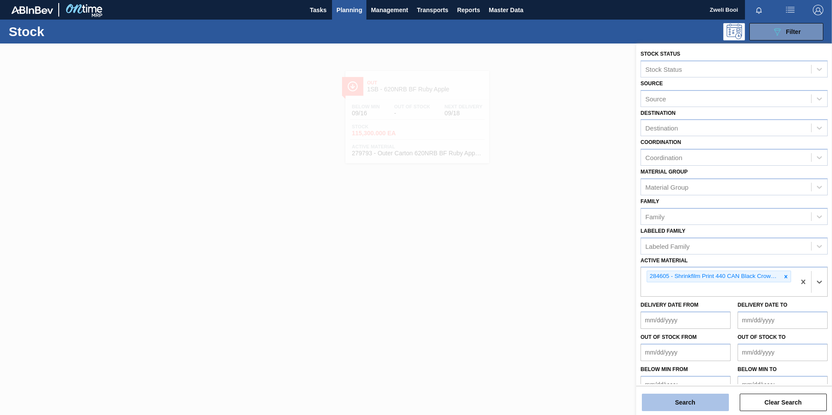
click at [703, 399] on button "Search" at bounding box center [685, 402] width 87 height 17
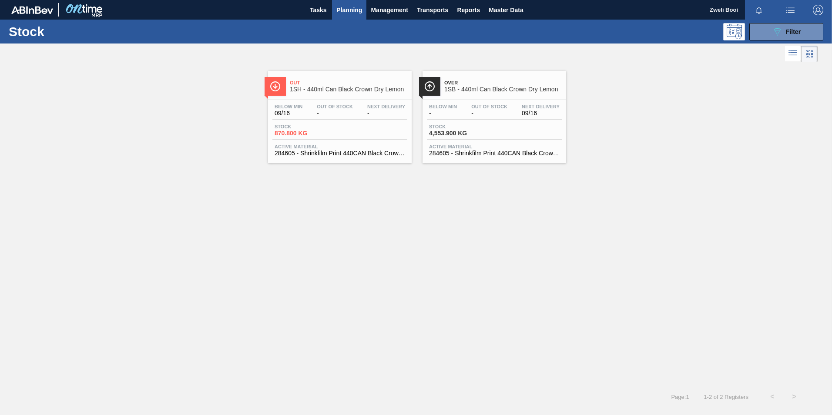
click at [496, 130] on div "Stock 4,553.900 KG" at bounding box center [494, 132] width 135 height 16
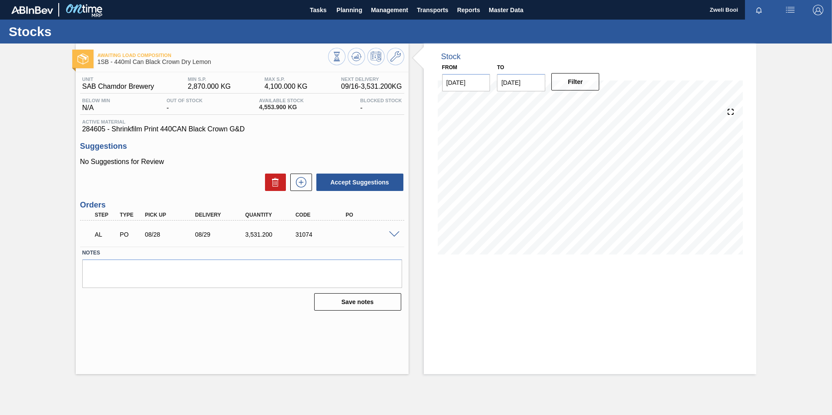
click at [392, 234] on span at bounding box center [394, 234] width 10 height 7
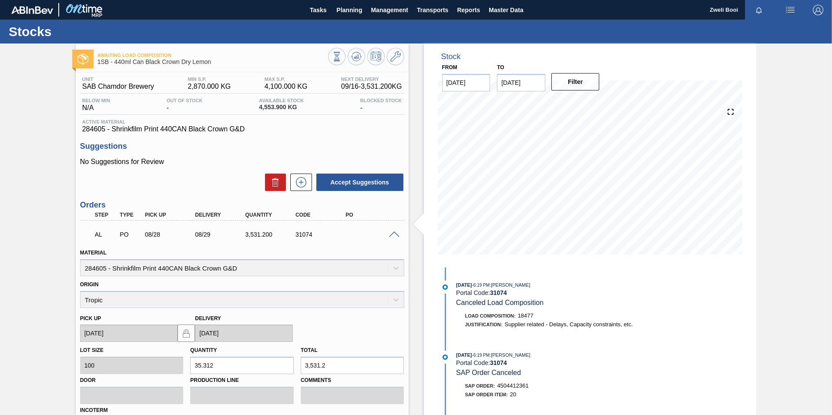
click at [392, 234] on span at bounding box center [394, 234] width 10 height 7
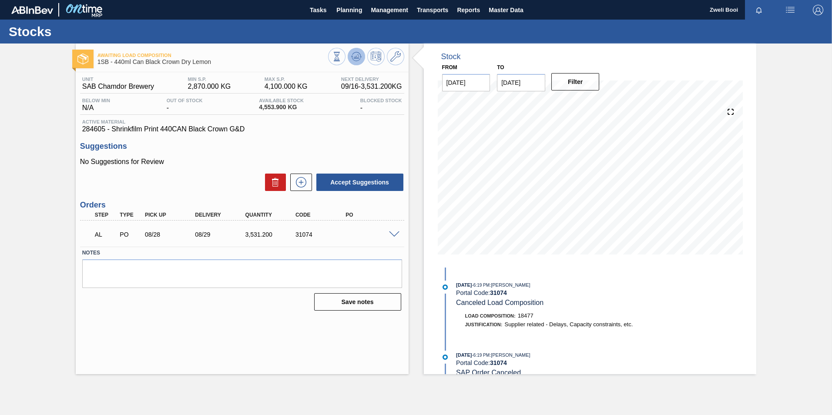
click at [355, 59] on icon at bounding box center [356, 56] width 10 height 10
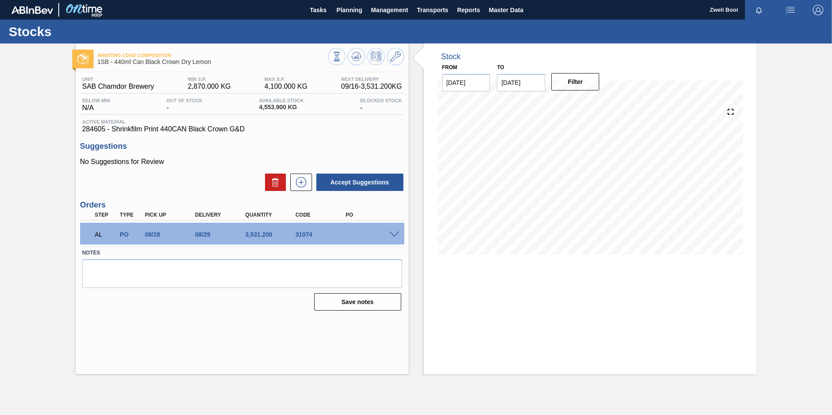
click at [390, 231] on div at bounding box center [395, 234] width 17 height 7
click at [397, 234] on span at bounding box center [394, 234] width 10 height 7
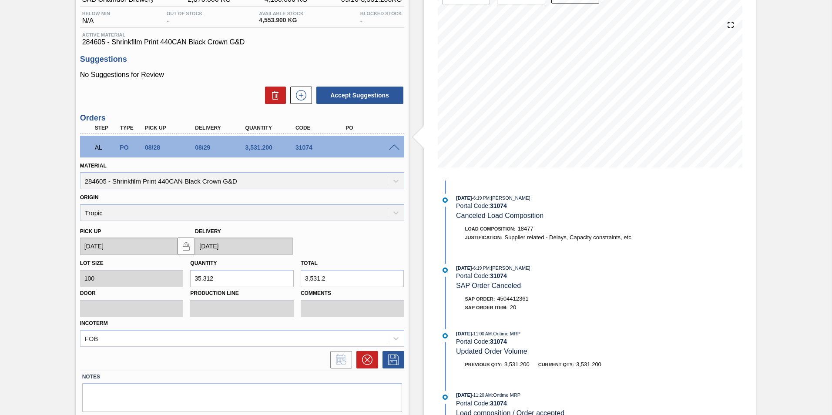
scroll to position [114, 0]
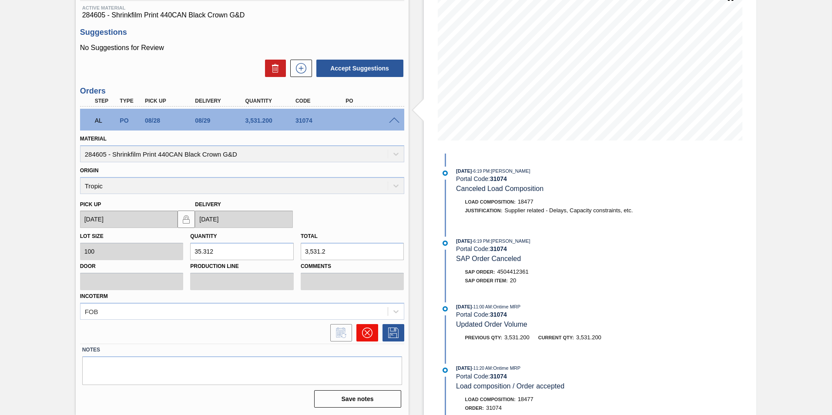
click at [364, 333] on icon at bounding box center [367, 333] width 10 height 10
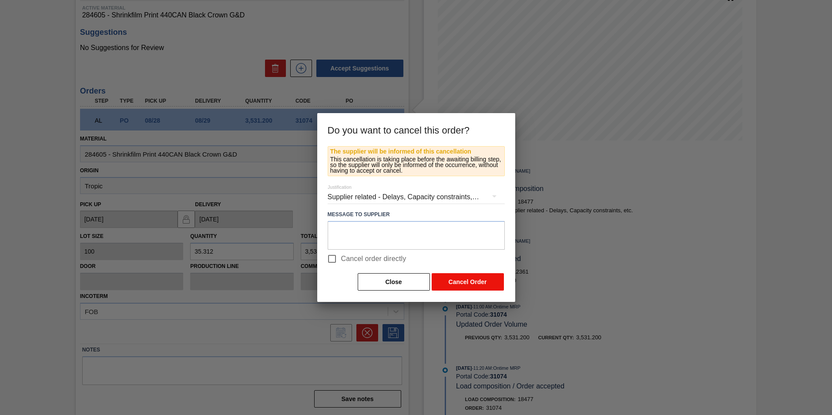
click at [461, 284] on button "Cancel Order" at bounding box center [468, 281] width 72 height 17
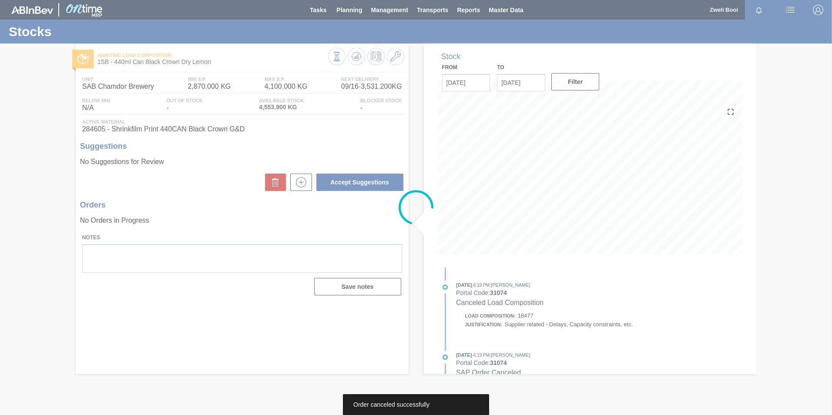
scroll to position [0, 0]
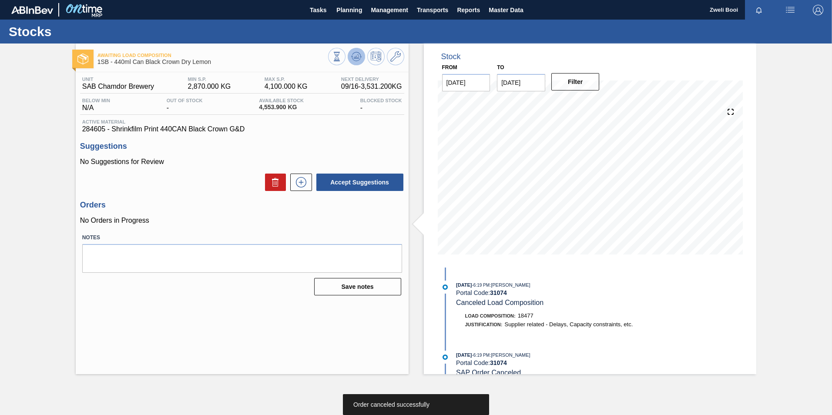
click at [353, 55] on icon at bounding box center [356, 56] width 10 height 10
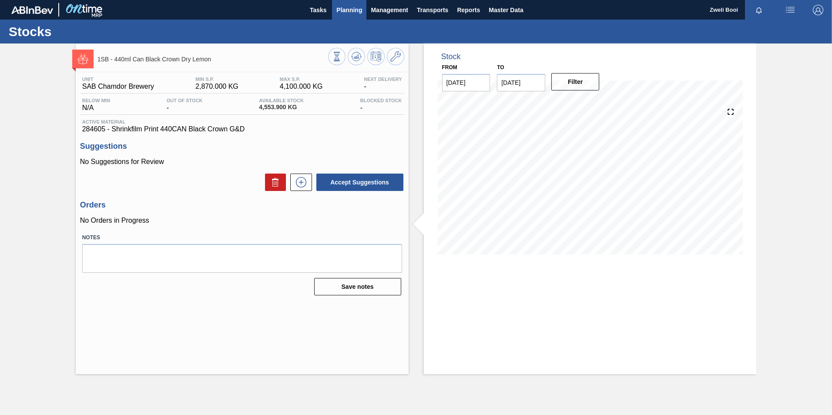
click at [348, 10] on span "Planning" at bounding box center [349, 10] width 26 height 10
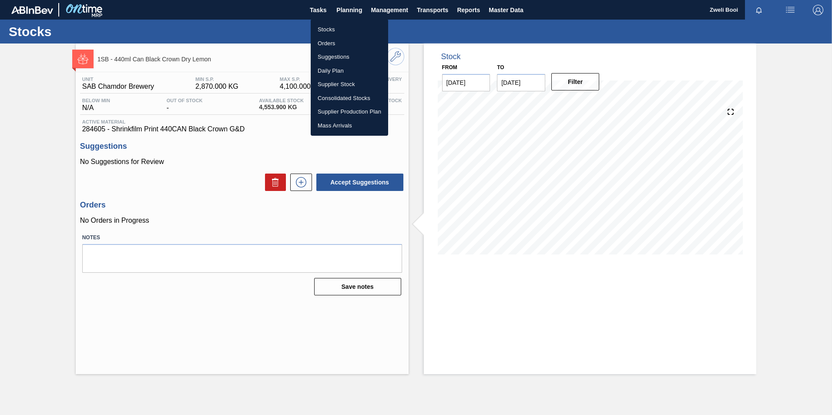
click at [336, 31] on li "Stocks" at bounding box center [349, 30] width 77 height 14
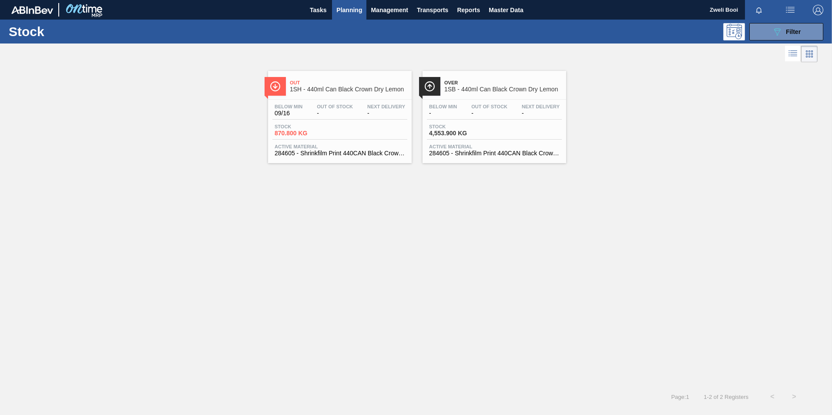
drag, startPoint x: 813, startPoint y: 27, endPoint x: 831, endPoint y: 319, distance: 292.4
click at [812, 28] on button "089F7B8B-B2A5-4AFE-B5C0-19BA573D28AC Filter" at bounding box center [786, 31] width 74 height 17
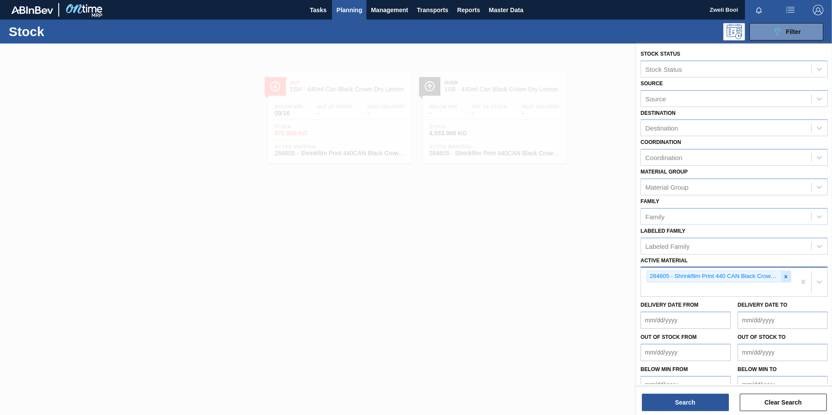
click at [785, 279] on icon at bounding box center [786, 277] width 6 height 6
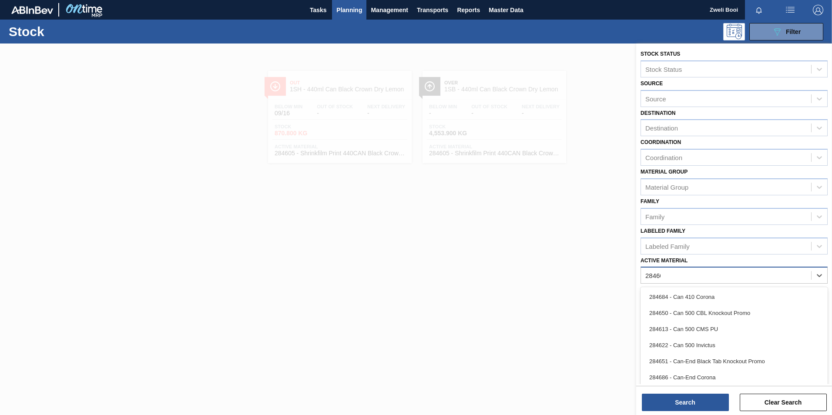
type Material "284601"
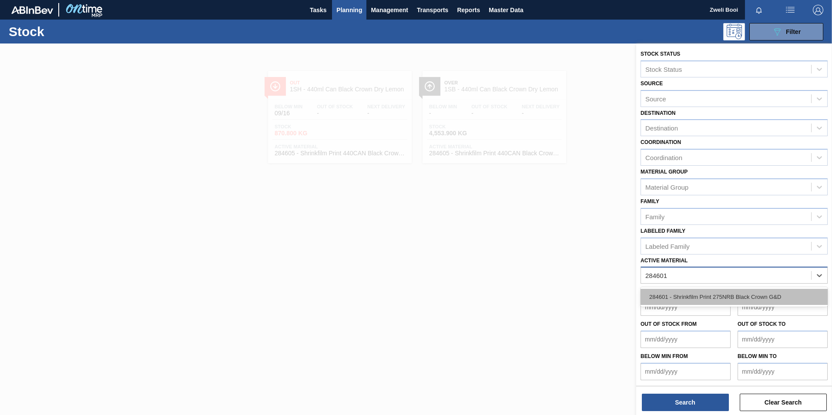
drag, startPoint x: 760, startPoint y: 293, endPoint x: 739, endPoint y: 344, distance: 54.6
click at [760, 294] on div "284601 - Shrinkfilm Print 275NRB Black Crown G&D" at bounding box center [733, 297] width 187 height 16
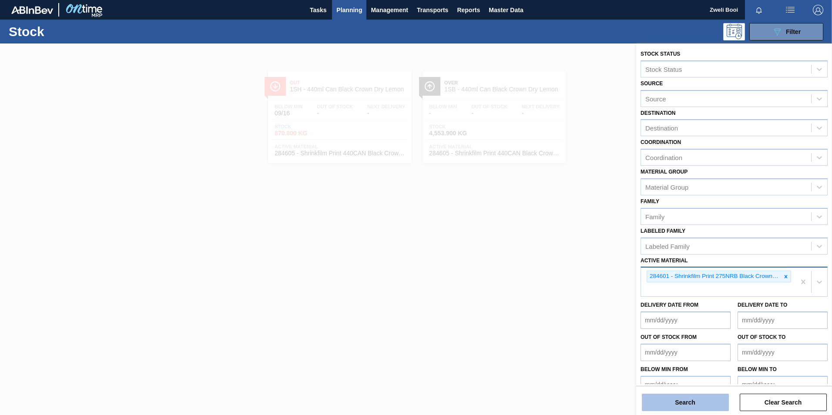
click at [692, 401] on button "Search" at bounding box center [685, 402] width 87 height 17
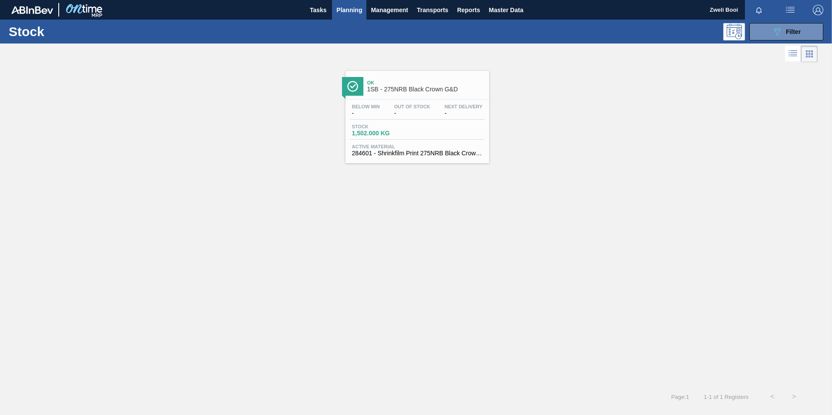
click at [453, 127] on div "Stock 1,502.000 KG" at bounding box center [417, 132] width 135 height 16
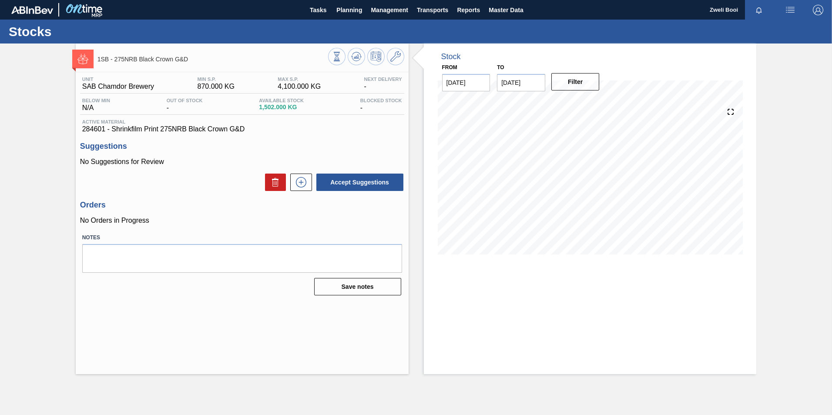
click at [786, 285] on div "1SB - 275NRB Black Crown G&D Unit SAB Chamdor Brewery MIN S.P. 870.000 KG MAX S…" at bounding box center [416, 208] width 832 height 331
click at [344, 7] on span "Planning" at bounding box center [349, 10] width 26 height 10
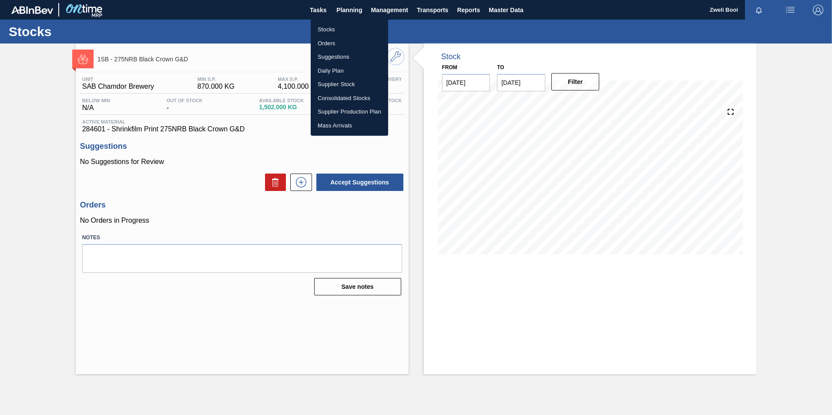
click at [335, 29] on li "Stocks" at bounding box center [349, 30] width 77 height 14
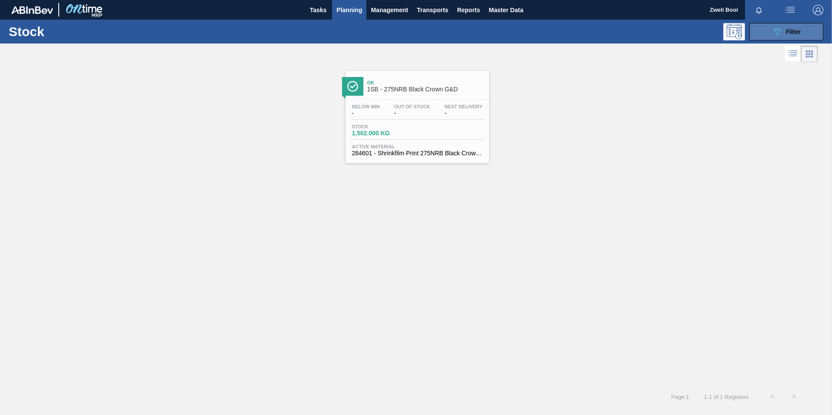
click at [796, 26] on button "089F7B8B-B2A5-4AFE-B5C0-19BA573D28AC Filter" at bounding box center [786, 31] width 74 height 17
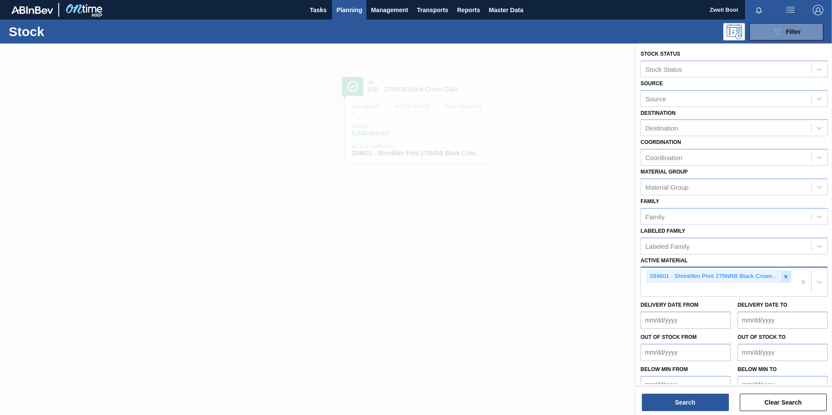
click at [783, 275] on icon at bounding box center [786, 277] width 6 height 6
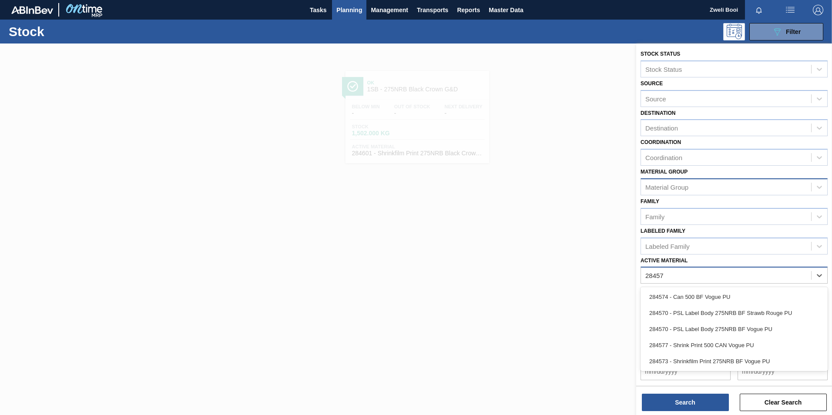
type Material "284573"
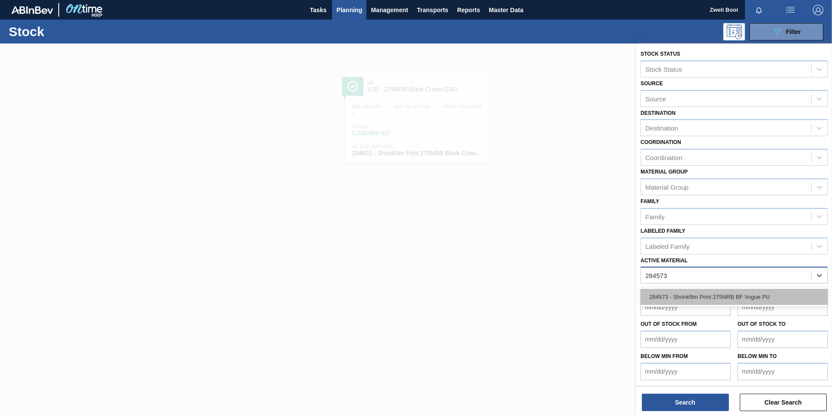
click at [717, 297] on div "284573 - Shrinkfilm Print 275NRB BF Vogue PU" at bounding box center [733, 297] width 187 height 16
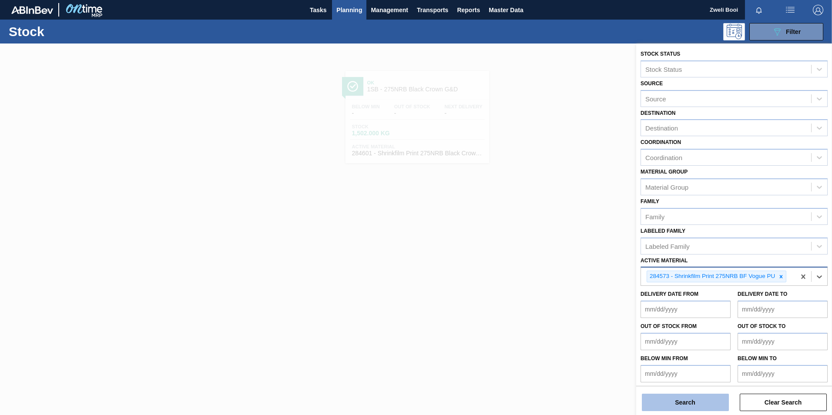
click at [700, 403] on button "Search" at bounding box center [685, 402] width 87 height 17
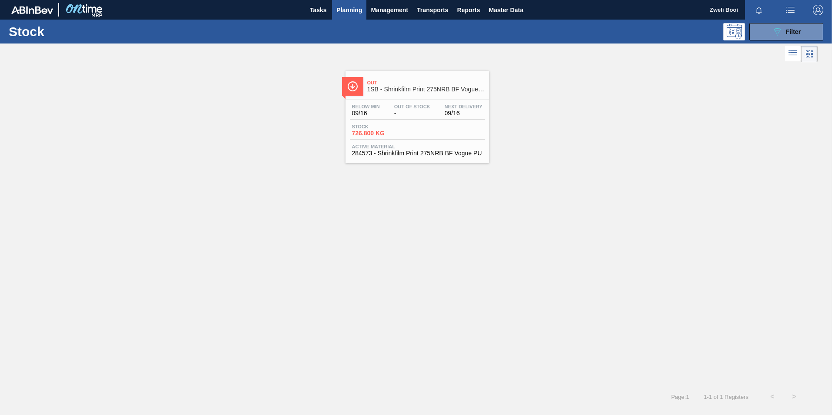
click at [431, 104] on div "Out Of Stock -" at bounding box center [412, 110] width 40 height 13
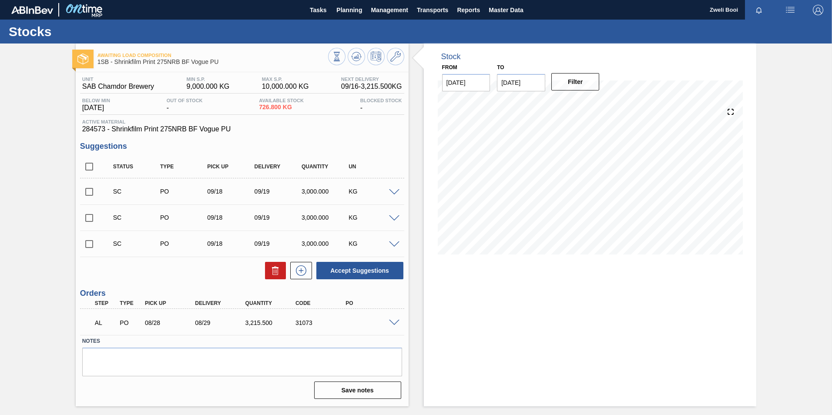
click at [395, 321] on span at bounding box center [394, 323] width 10 height 7
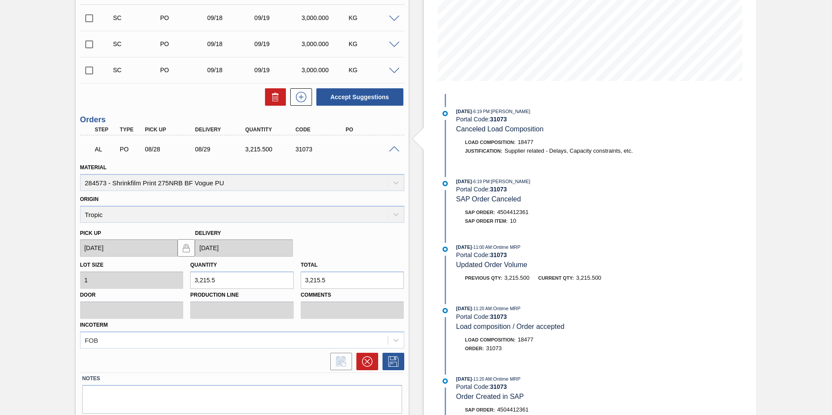
scroll to position [174, 0]
click at [363, 362] on icon at bounding box center [367, 361] width 10 height 10
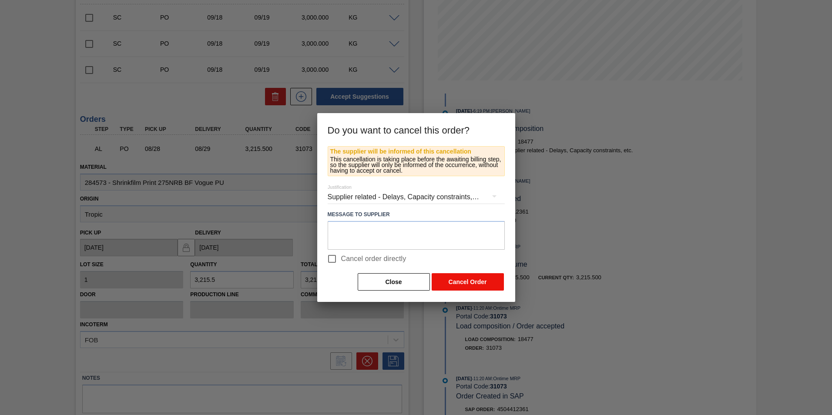
click at [475, 282] on button "Cancel Order" at bounding box center [468, 281] width 72 height 17
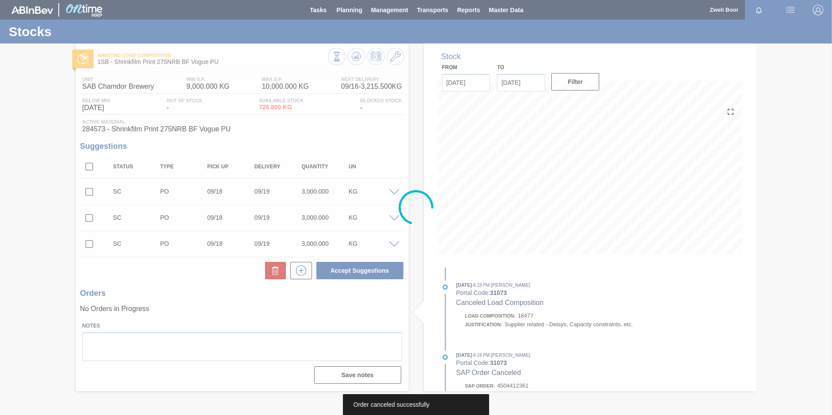
scroll to position [0, 0]
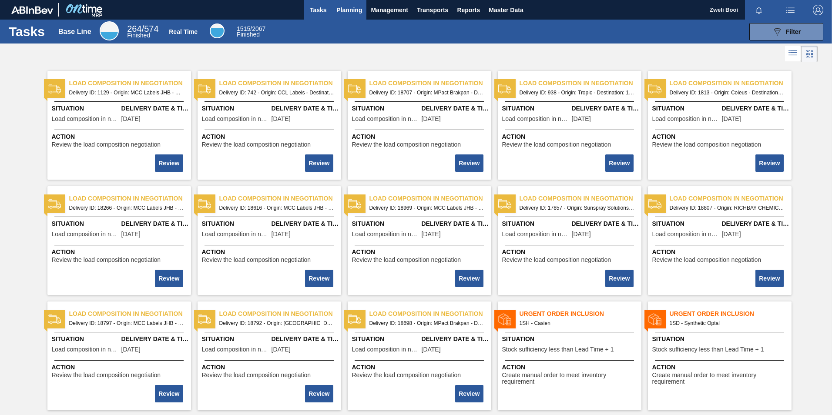
click at [344, 9] on span "Planning" at bounding box center [349, 10] width 26 height 10
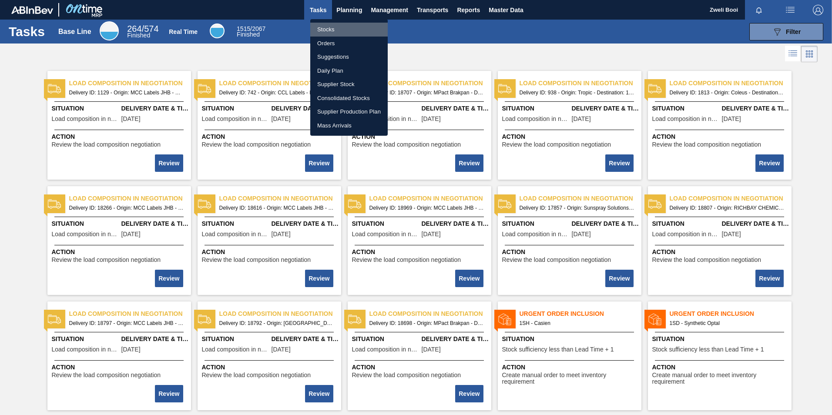
click at [337, 27] on li "Stocks" at bounding box center [348, 30] width 77 height 14
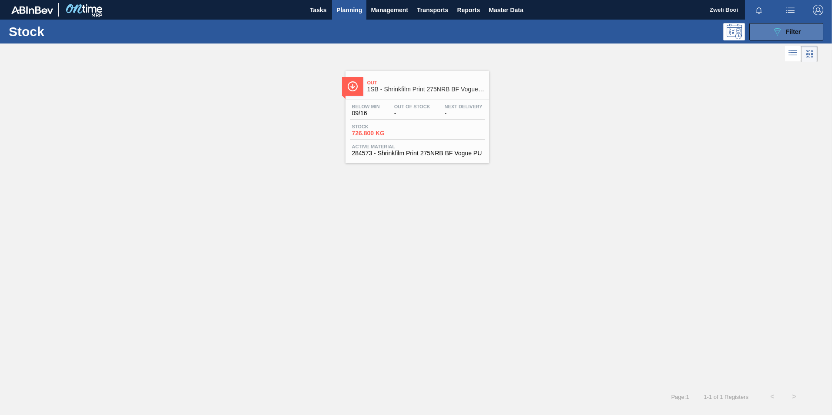
click at [804, 33] on button "089F7B8B-B2A5-4AFE-B5C0-19BA573D28AC Filter" at bounding box center [786, 31] width 74 height 17
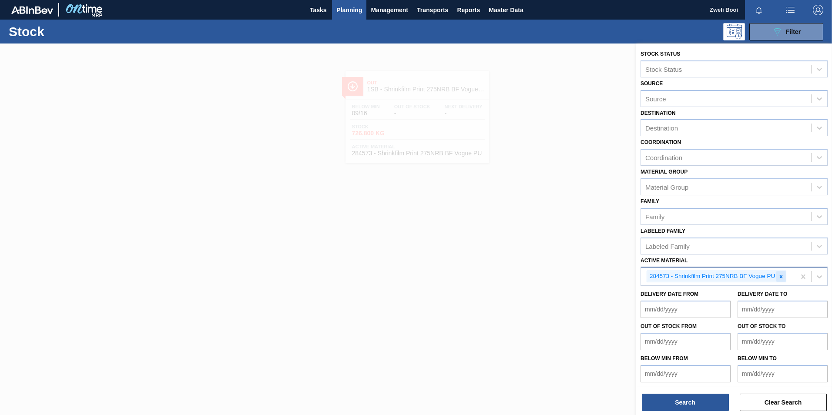
click at [782, 275] on icon at bounding box center [781, 277] width 6 height 6
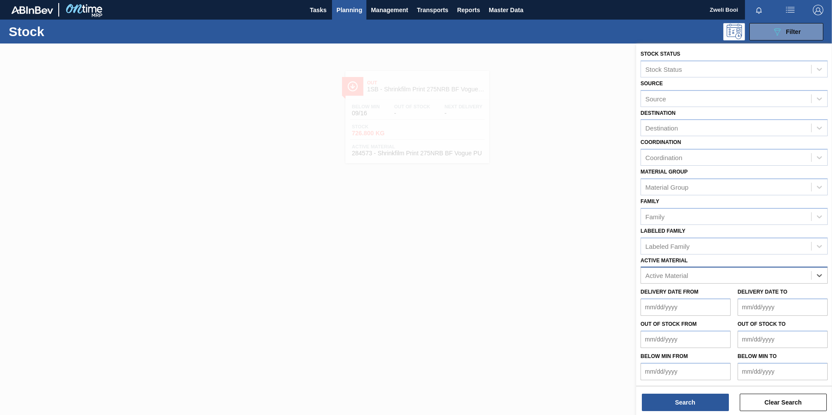
paste Material "279336"
type Material "279336"
click at [746, 294] on div "279336 - Label Body 620NRB BF Ruby" at bounding box center [733, 297] width 187 height 16
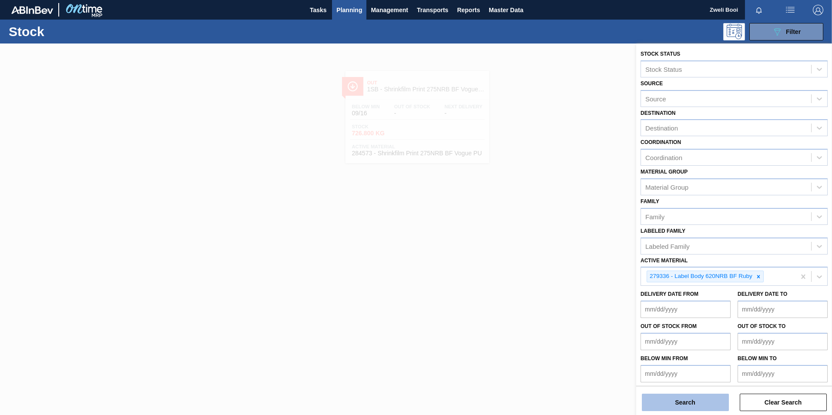
click at [703, 403] on button "Search" at bounding box center [685, 402] width 87 height 17
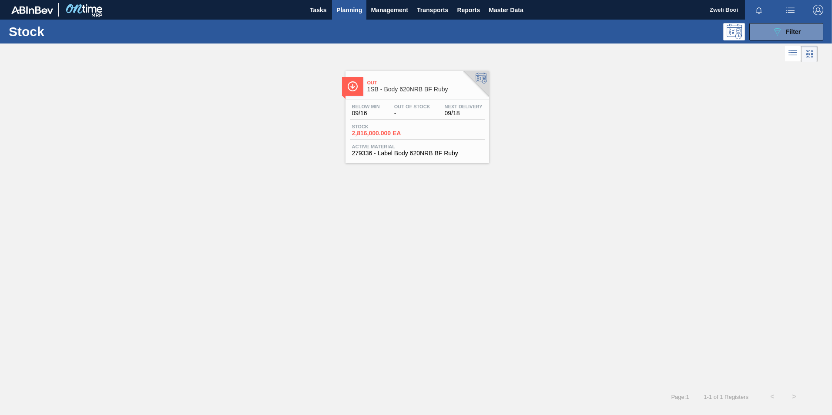
click at [420, 90] on span "1SB - Body 620NRB BF Ruby" at bounding box center [425, 89] width 117 height 7
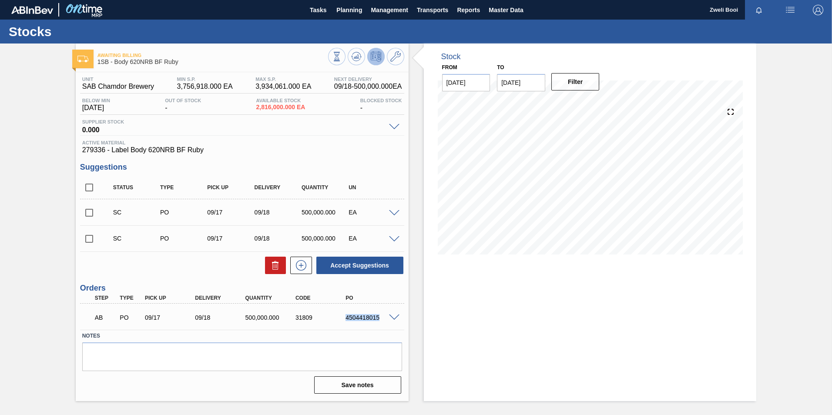
drag, startPoint x: 341, startPoint y: 318, endPoint x: 380, endPoint y: 322, distance: 39.4
click at [380, 322] on div "AB PO 09/17 09/18 500,000.000 31809 4504418015" at bounding box center [239, 316] width 301 height 17
copy div "4504418015"
